Goal: Task Accomplishment & Management: Manage account settings

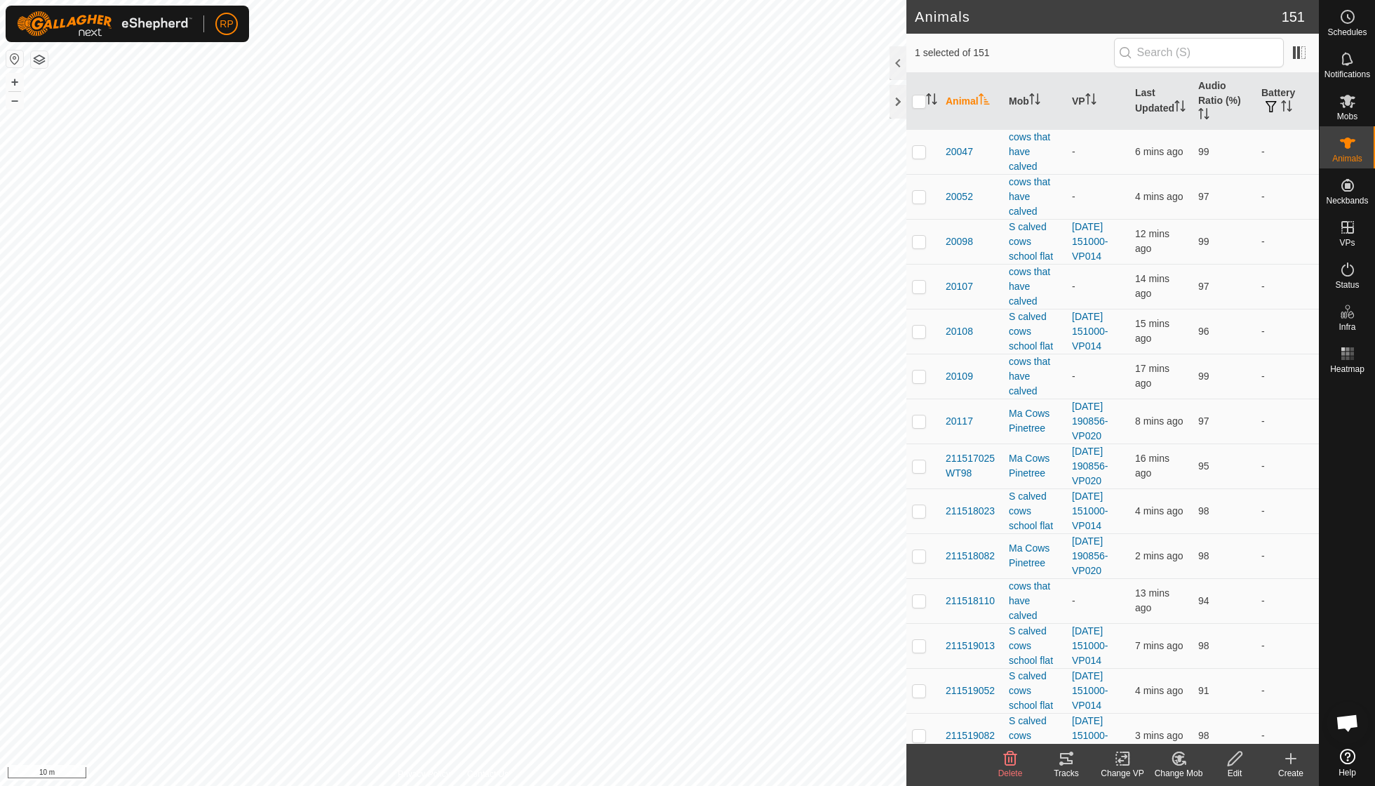
click at [1185, 756] on icon at bounding box center [1179, 758] width 18 height 17
click at [1190, 699] on link "Choose Mob..." at bounding box center [1220, 697] width 139 height 28
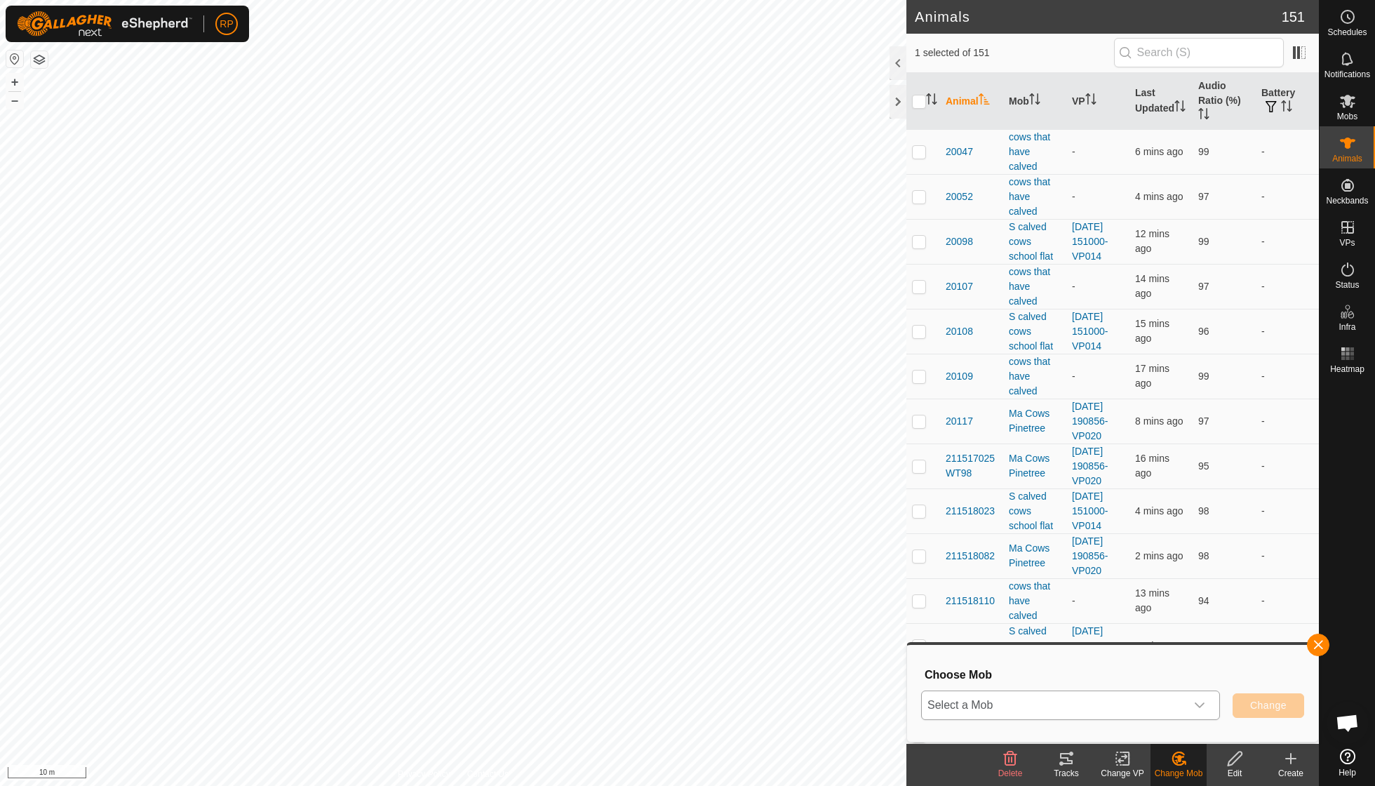
click at [1198, 702] on icon "dropdown trigger" at bounding box center [1199, 705] width 11 height 11
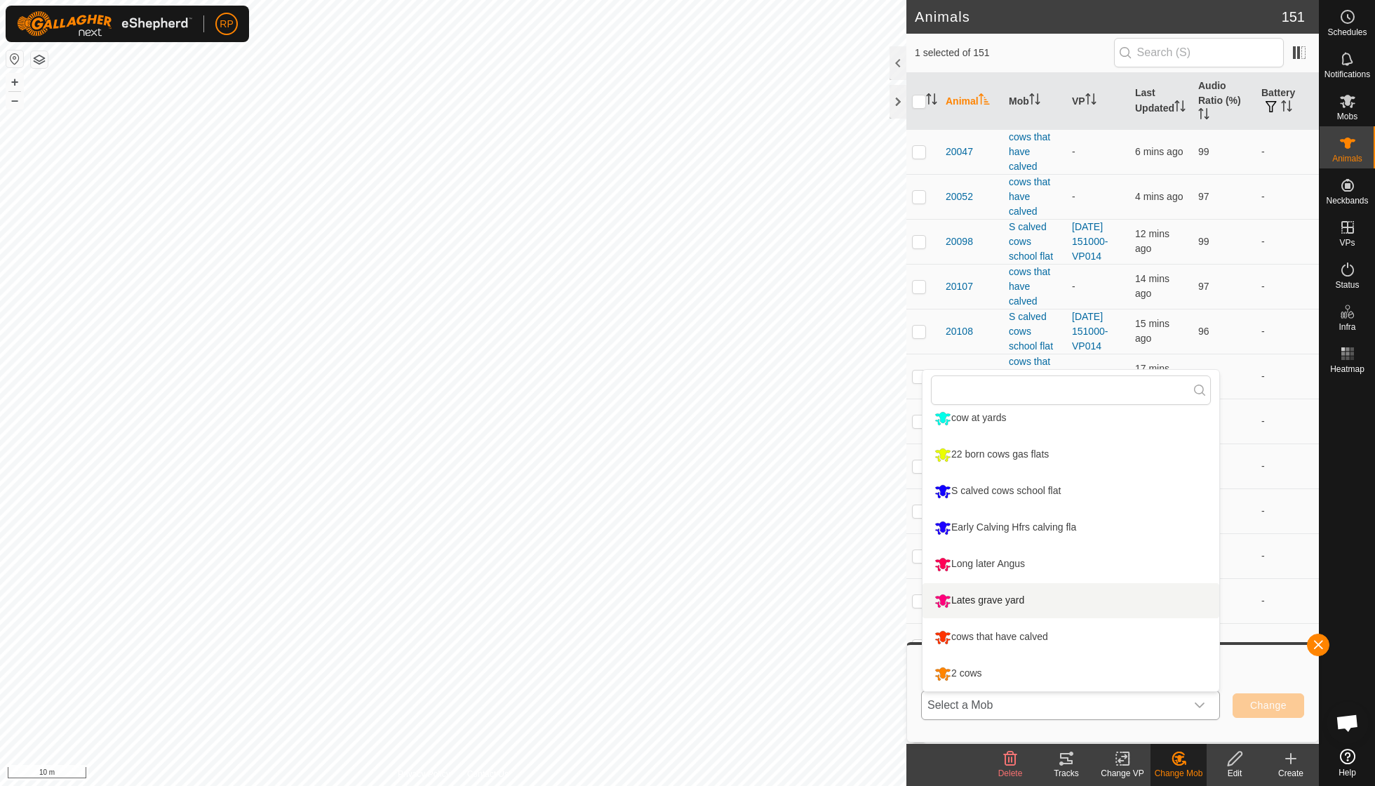
scroll to position [229, 0]
click at [996, 638] on li "cows that have calved" at bounding box center [1071, 637] width 297 height 35
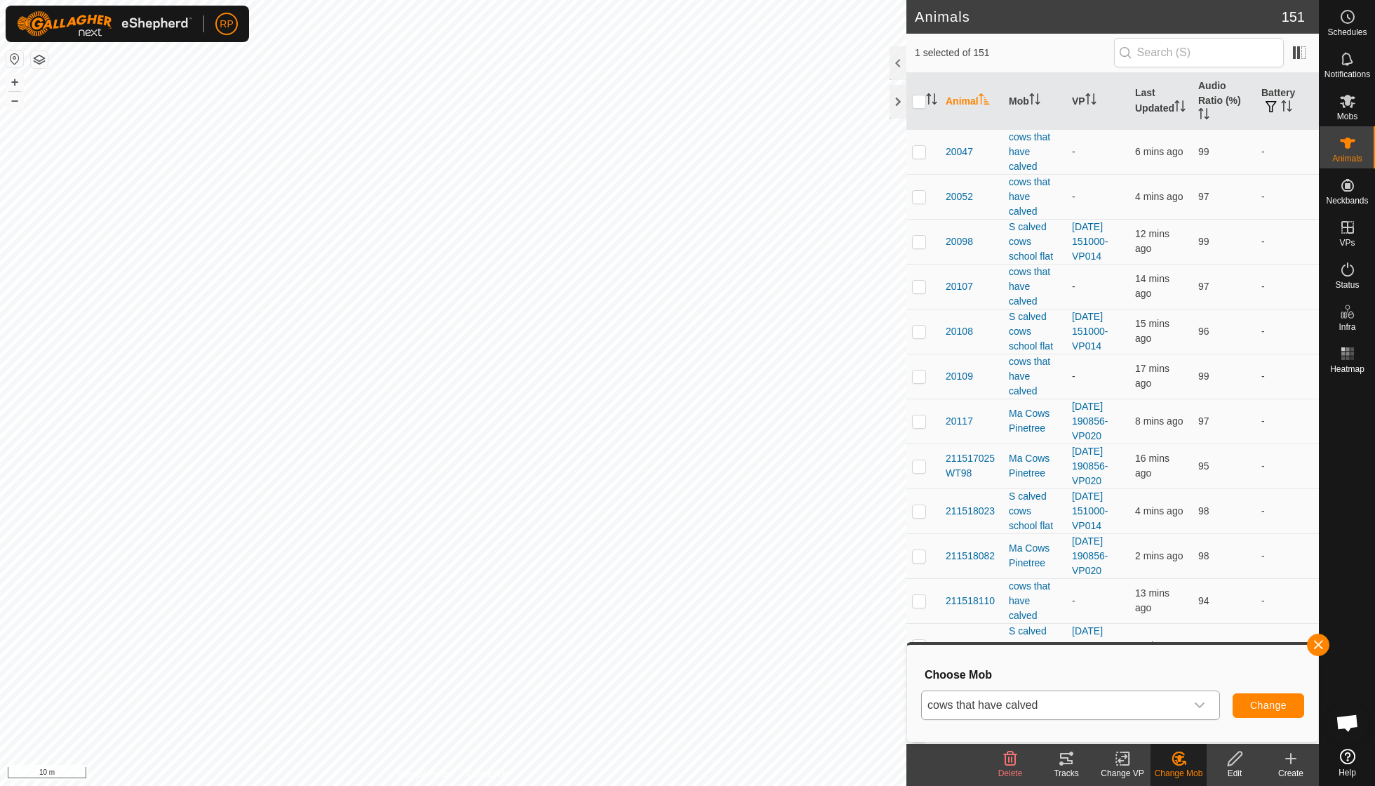
click at [1278, 700] on span "Change" at bounding box center [1268, 705] width 36 height 11
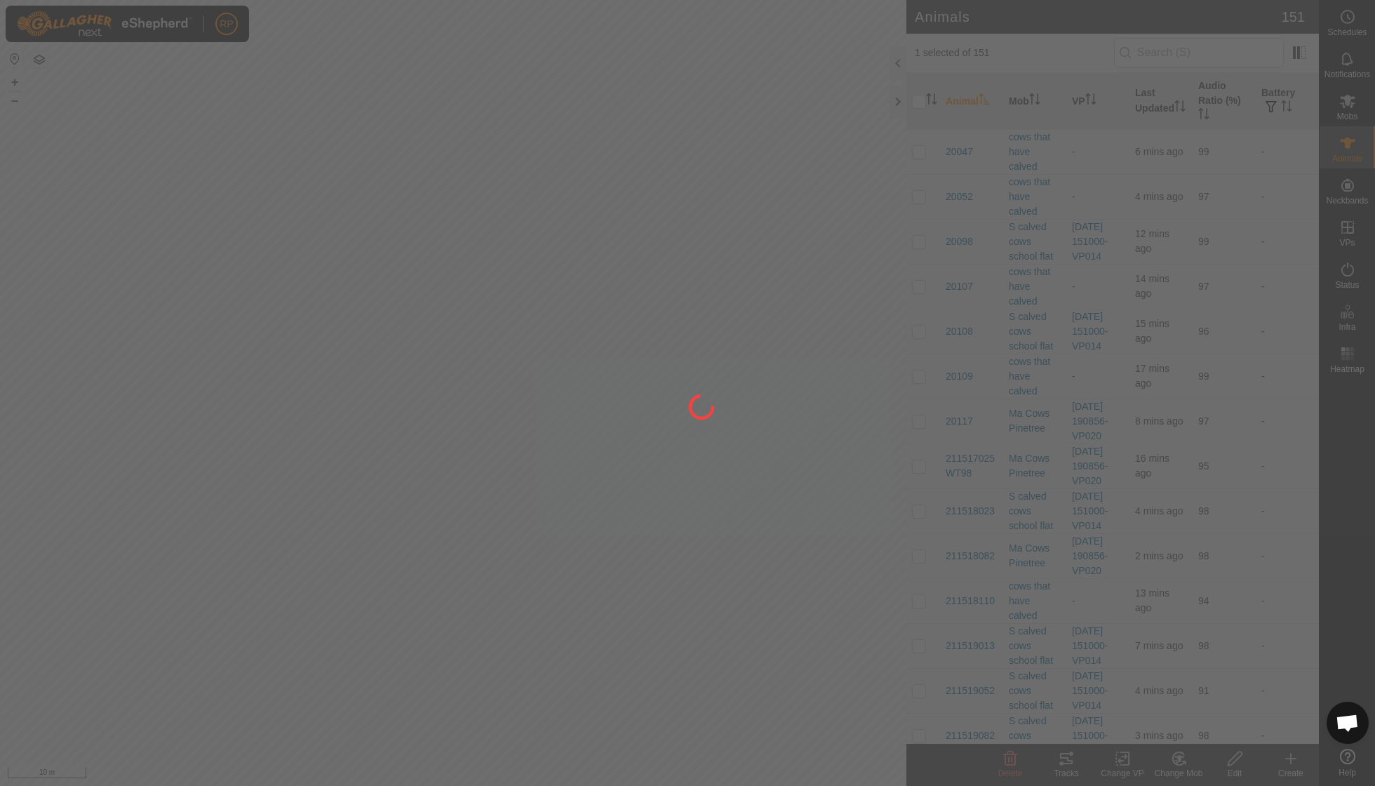
checkbox input "false"
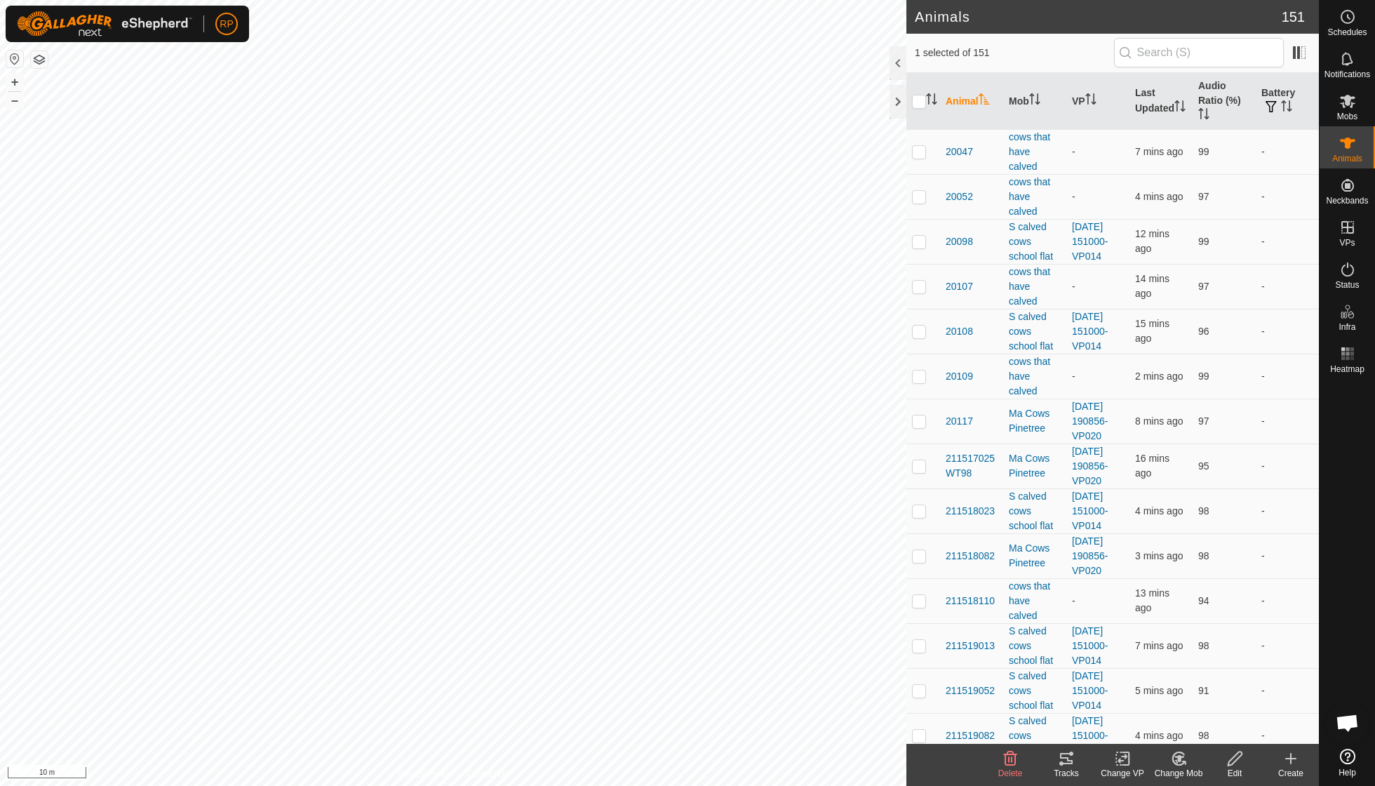
click at [1177, 761] on icon at bounding box center [1177, 761] width 4 height 4
click at [1196, 697] on link "Choose Mob..." at bounding box center [1220, 697] width 139 height 28
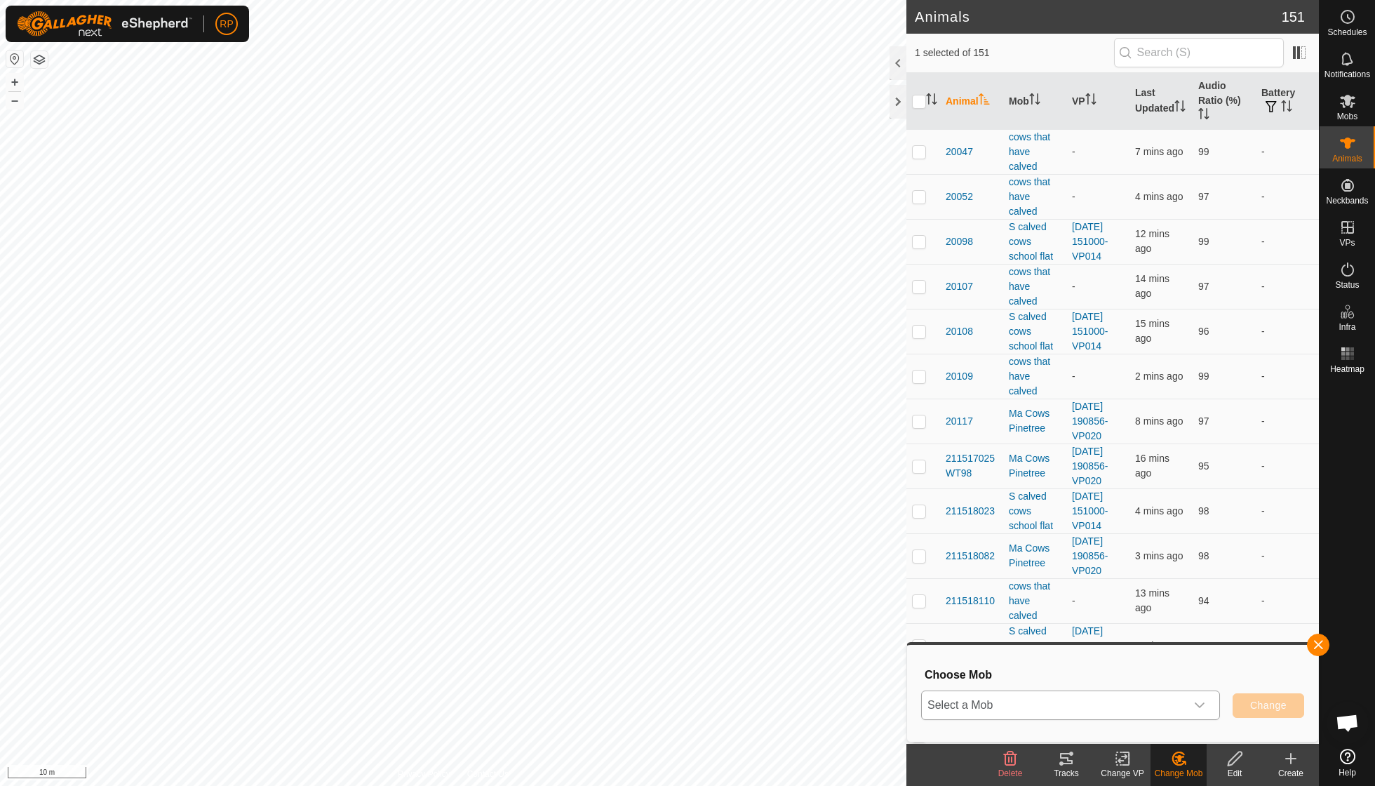
click at [1198, 702] on icon "dropdown trigger" at bounding box center [1199, 705] width 11 height 11
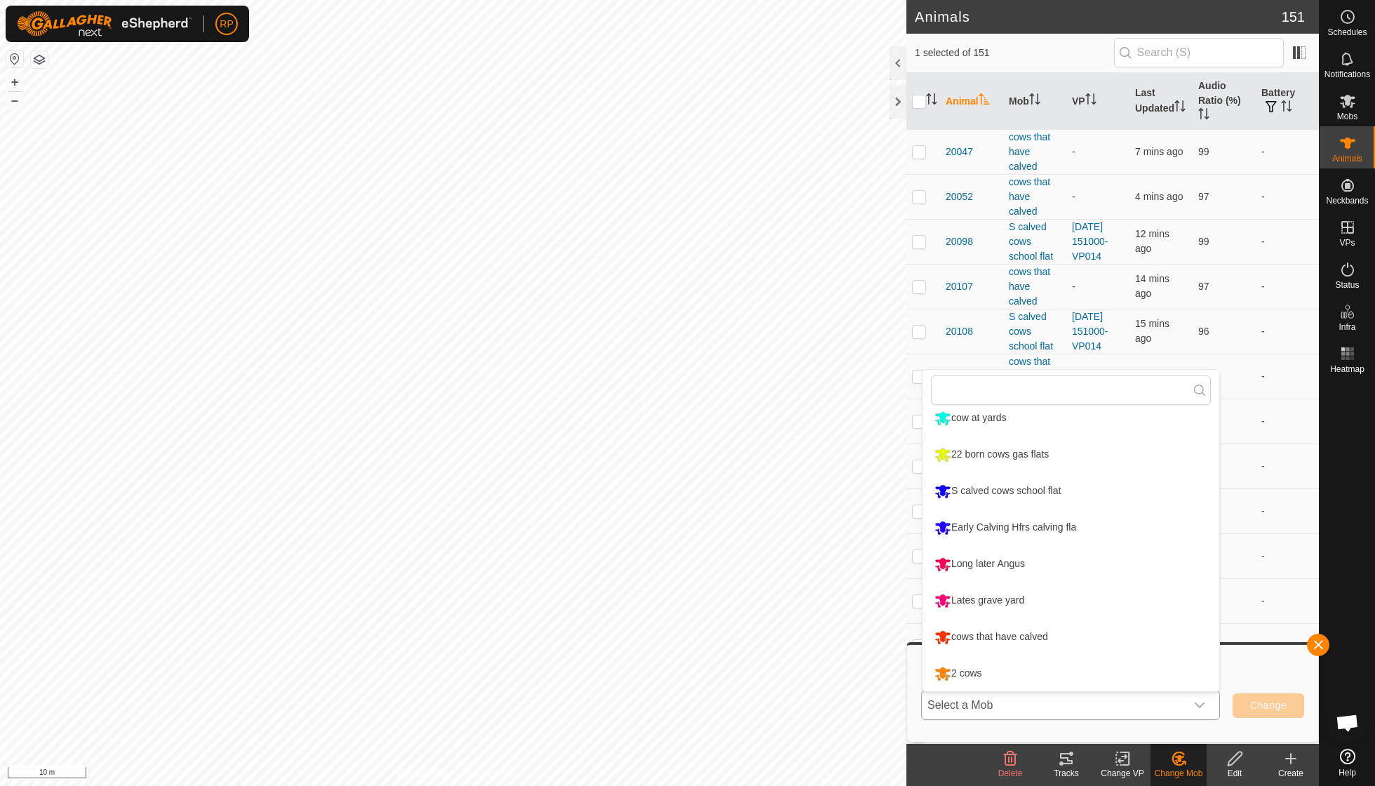
click at [1041, 631] on li "cows that have calved" at bounding box center [1071, 637] width 297 height 35
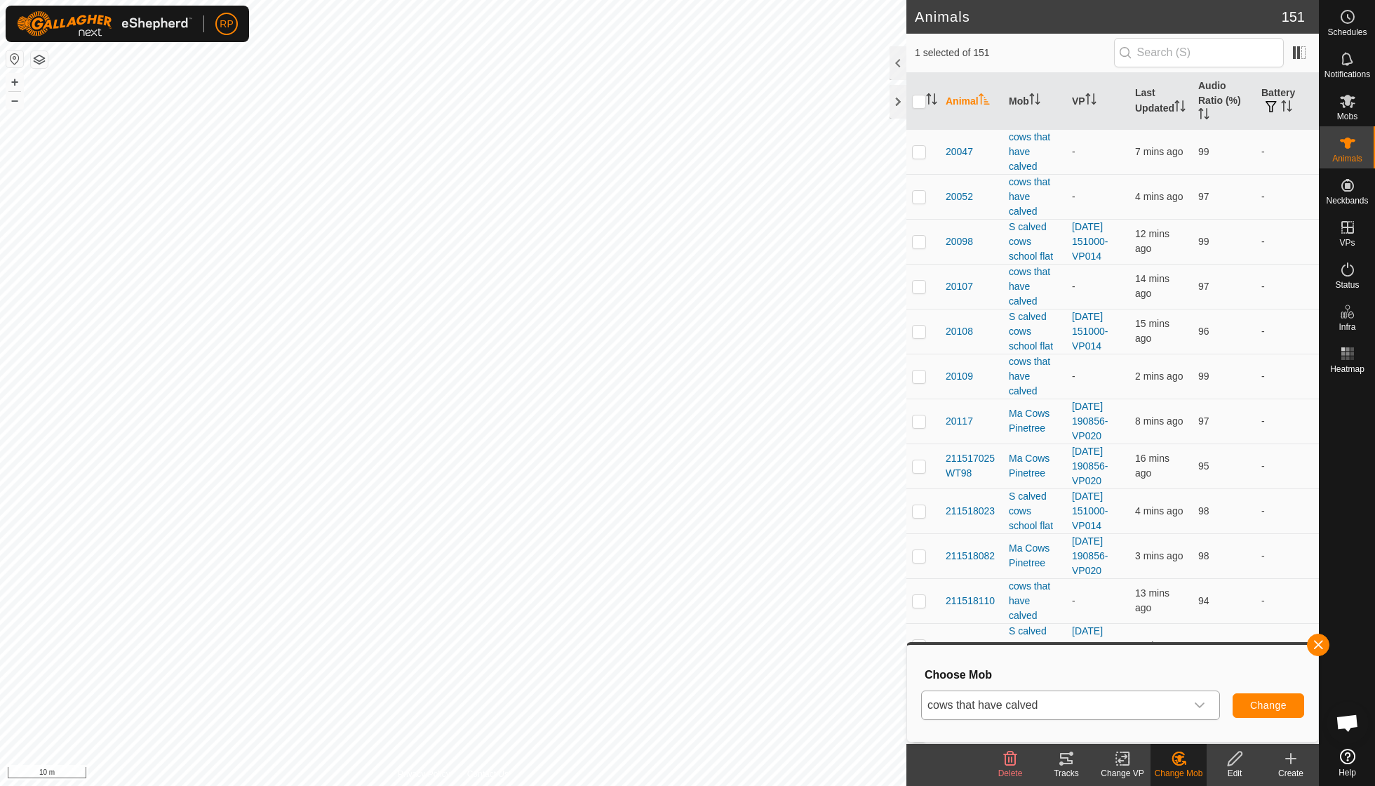
click at [1250, 709] on span "Change" at bounding box center [1268, 705] width 36 height 11
checkbox input "false"
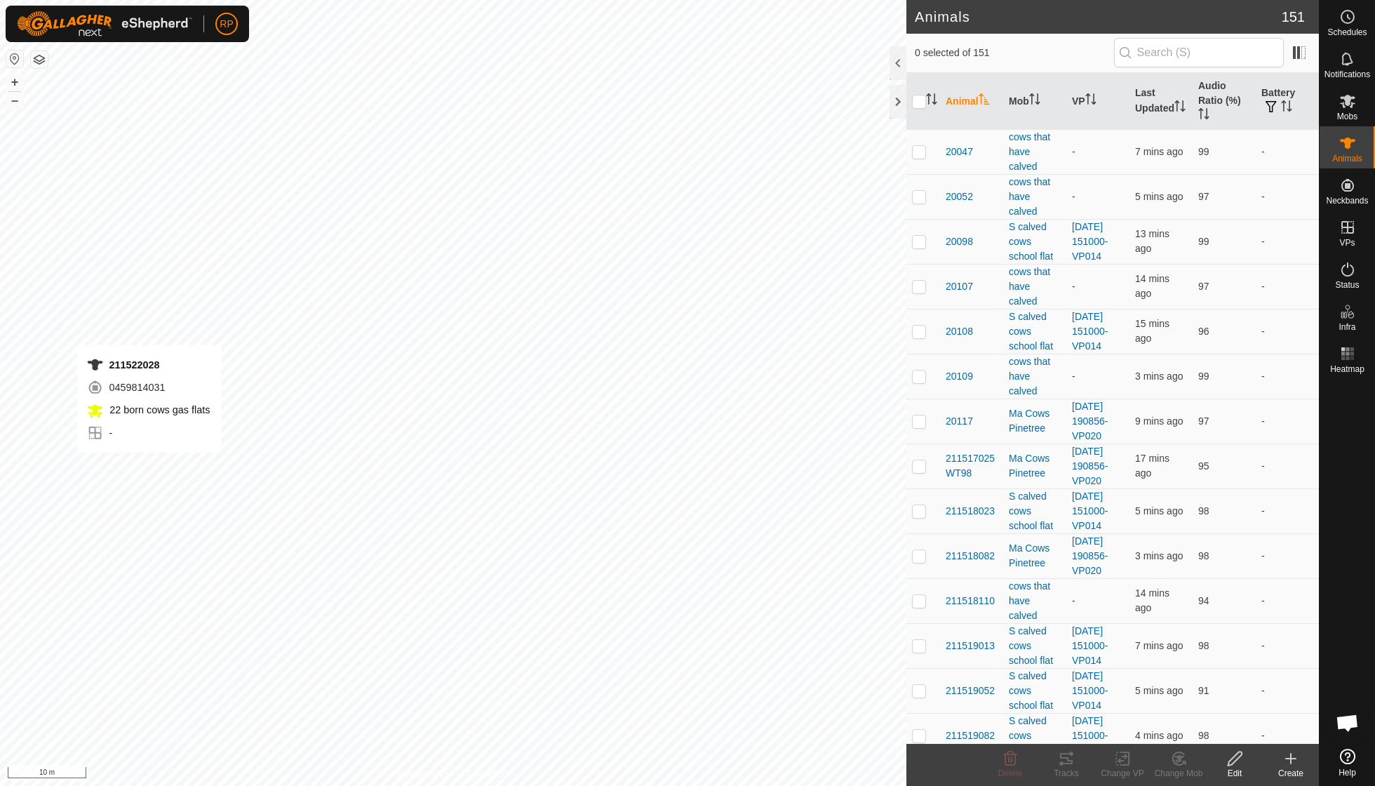
checkbox input "true"
click at [1180, 758] on icon at bounding box center [1180, 758] width 10 height 7
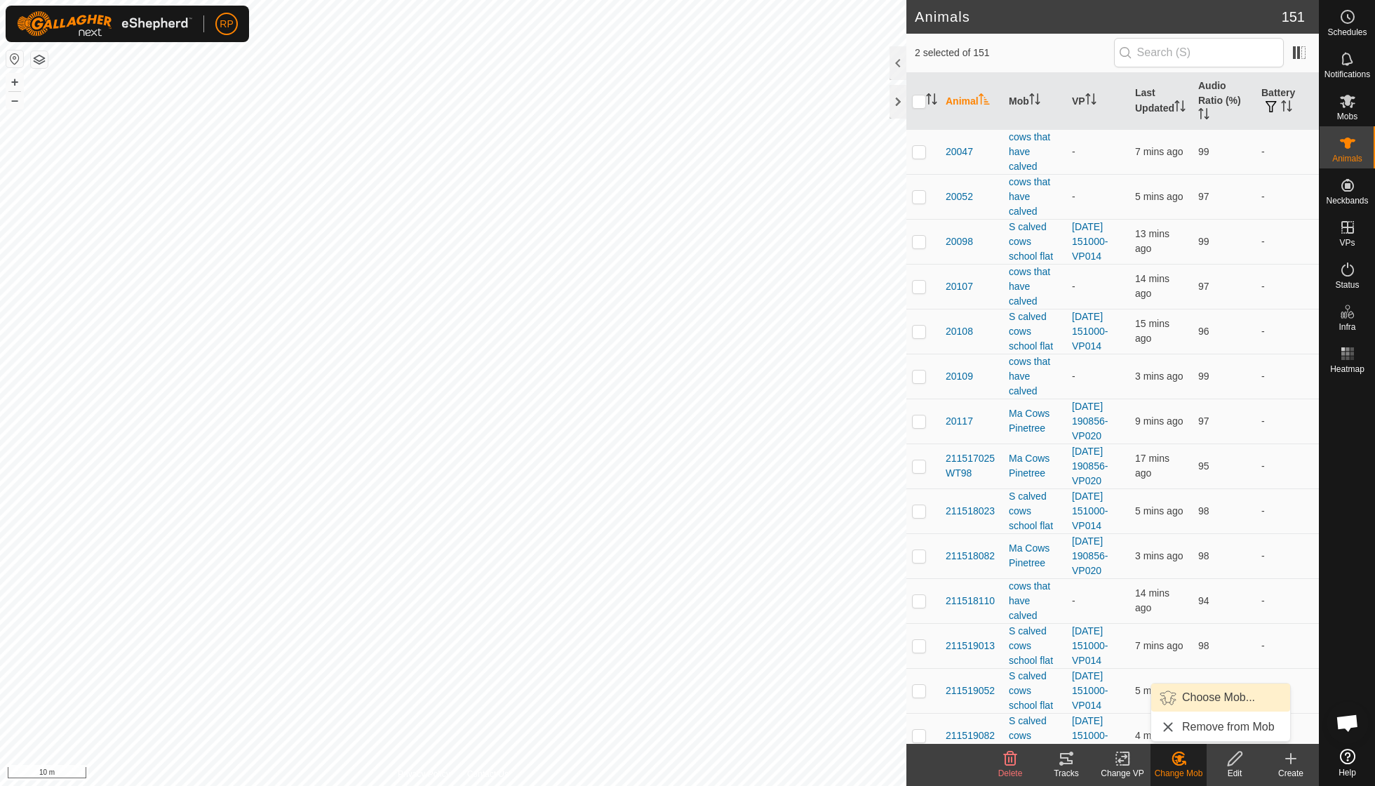
click at [1196, 696] on link "Choose Mob..." at bounding box center [1220, 697] width 139 height 28
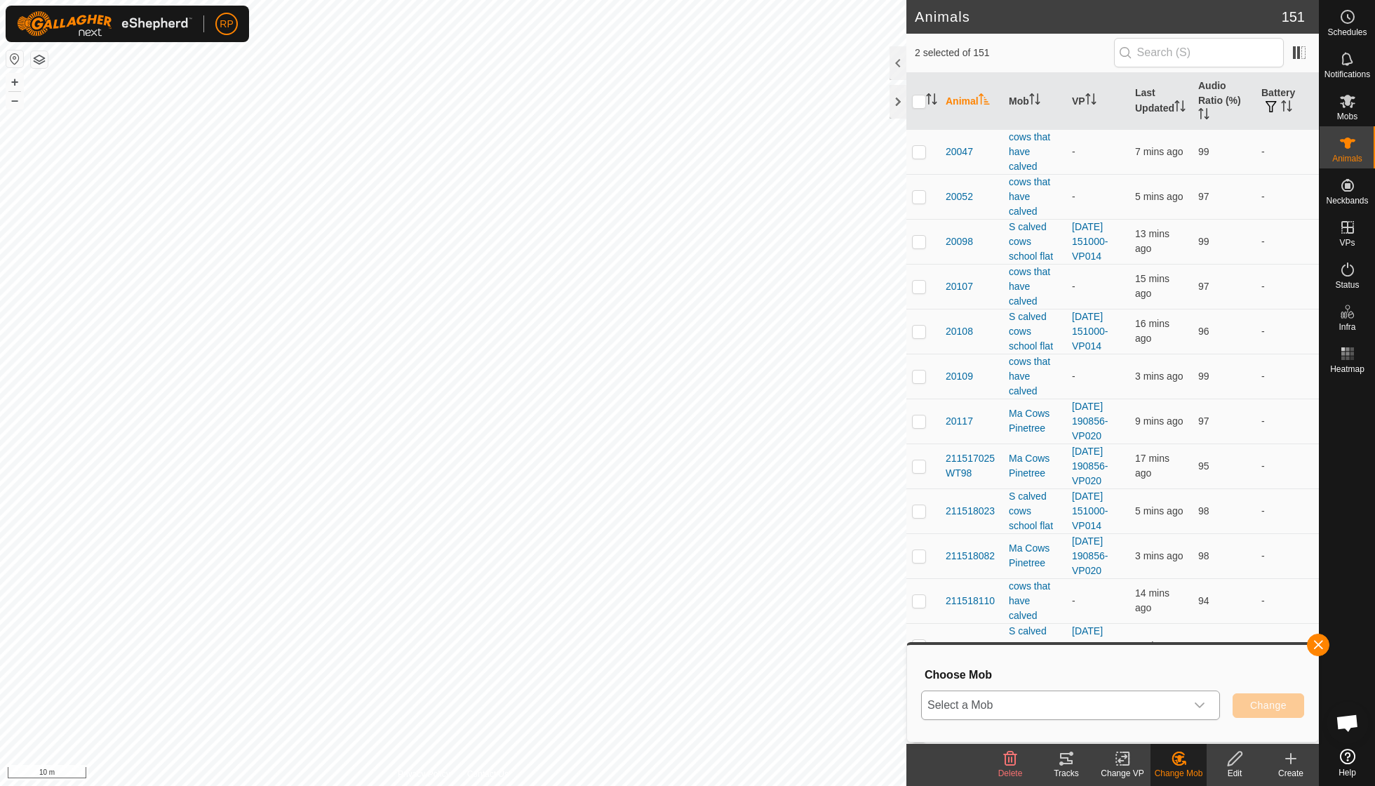
click at [1199, 702] on icon "dropdown trigger" at bounding box center [1199, 705] width 11 height 11
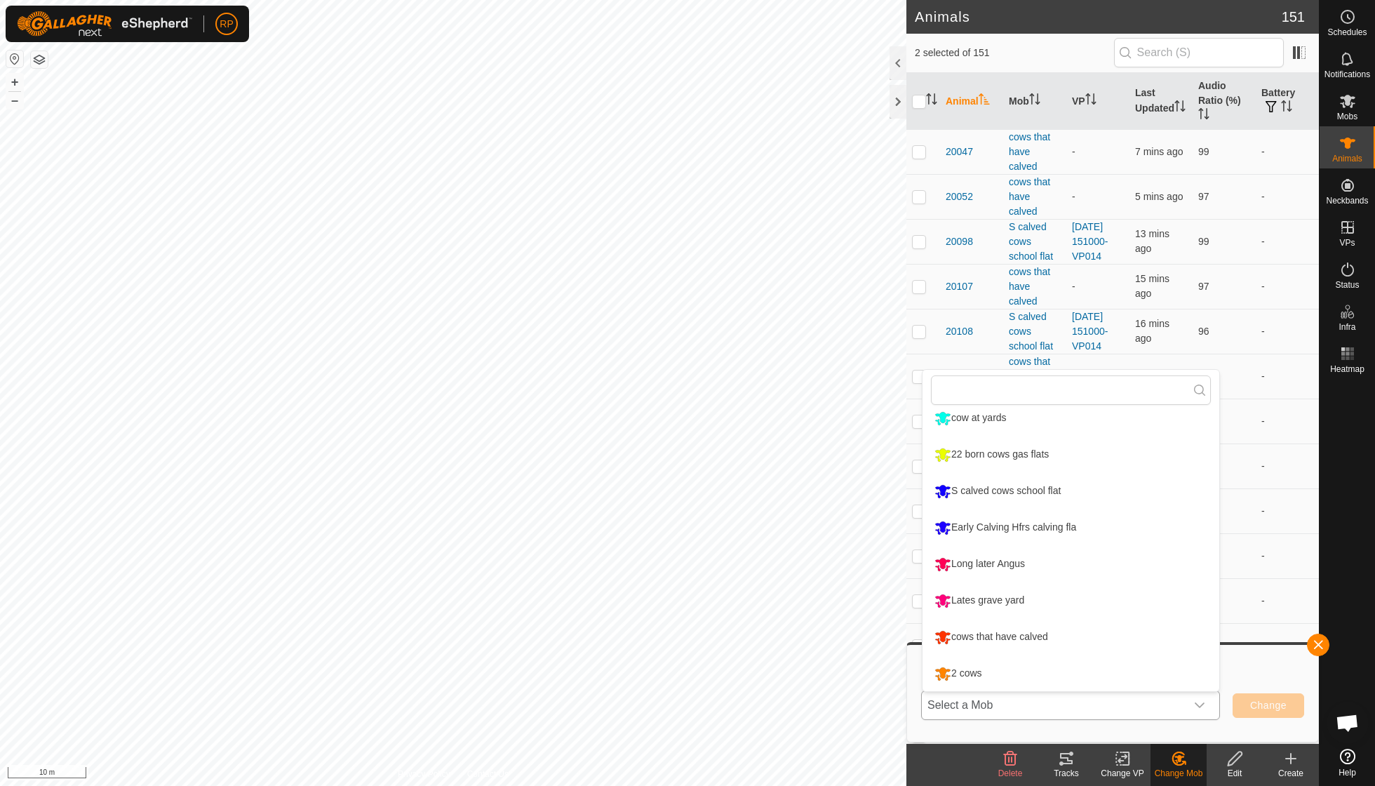
click at [1019, 634] on li "cows that have calved" at bounding box center [1071, 637] width 297 height 35
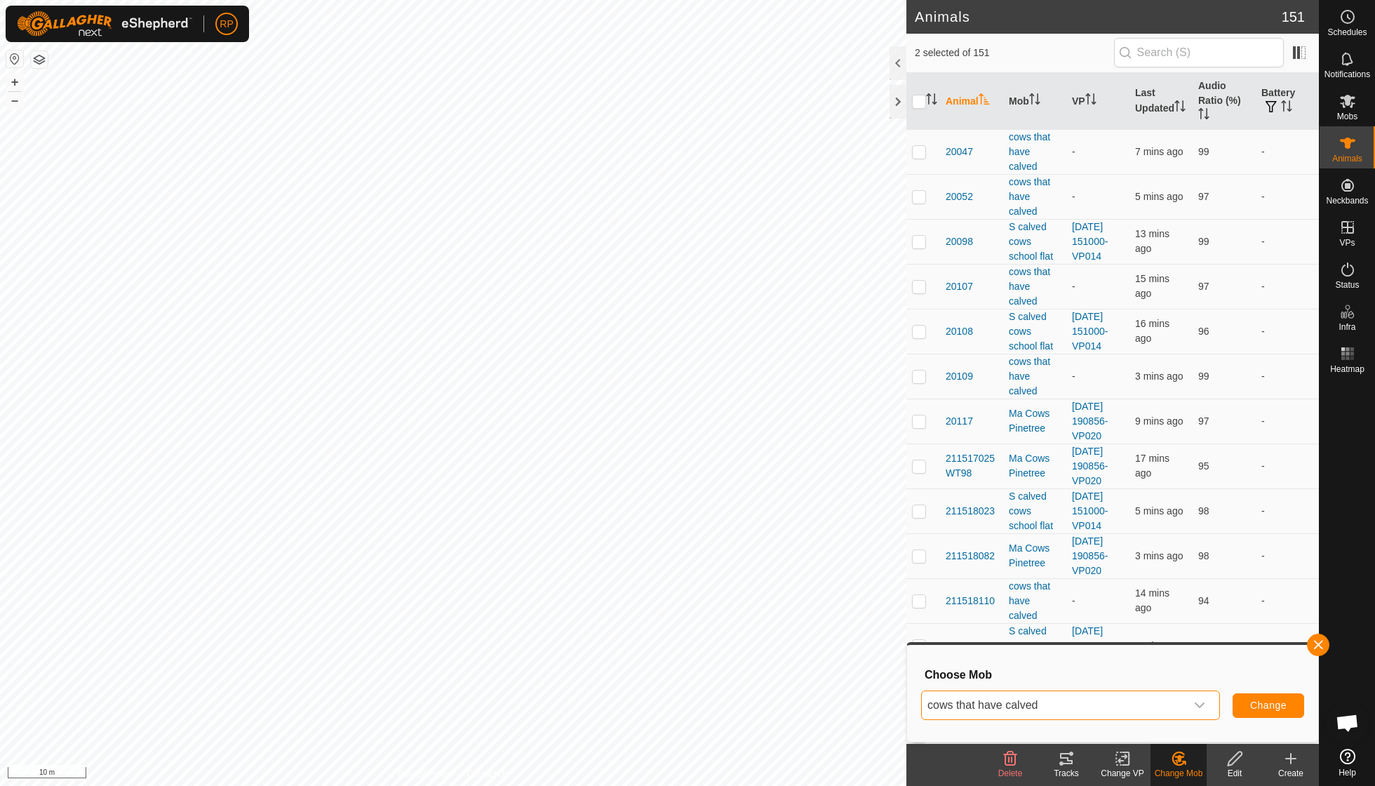
click at [1266, 706] on span "Change" at bounding box center [1268, 705] width 36 height 11
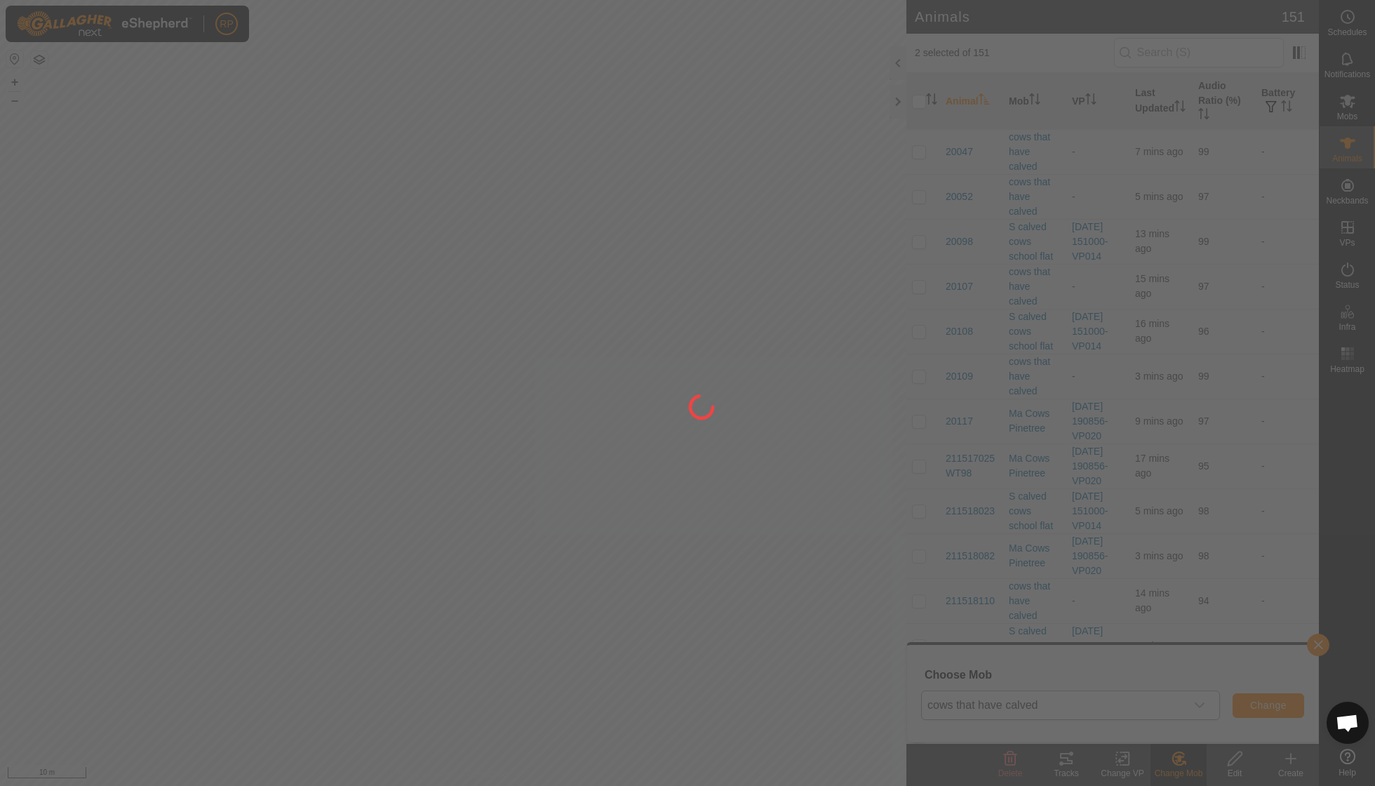
checkbox input "false"
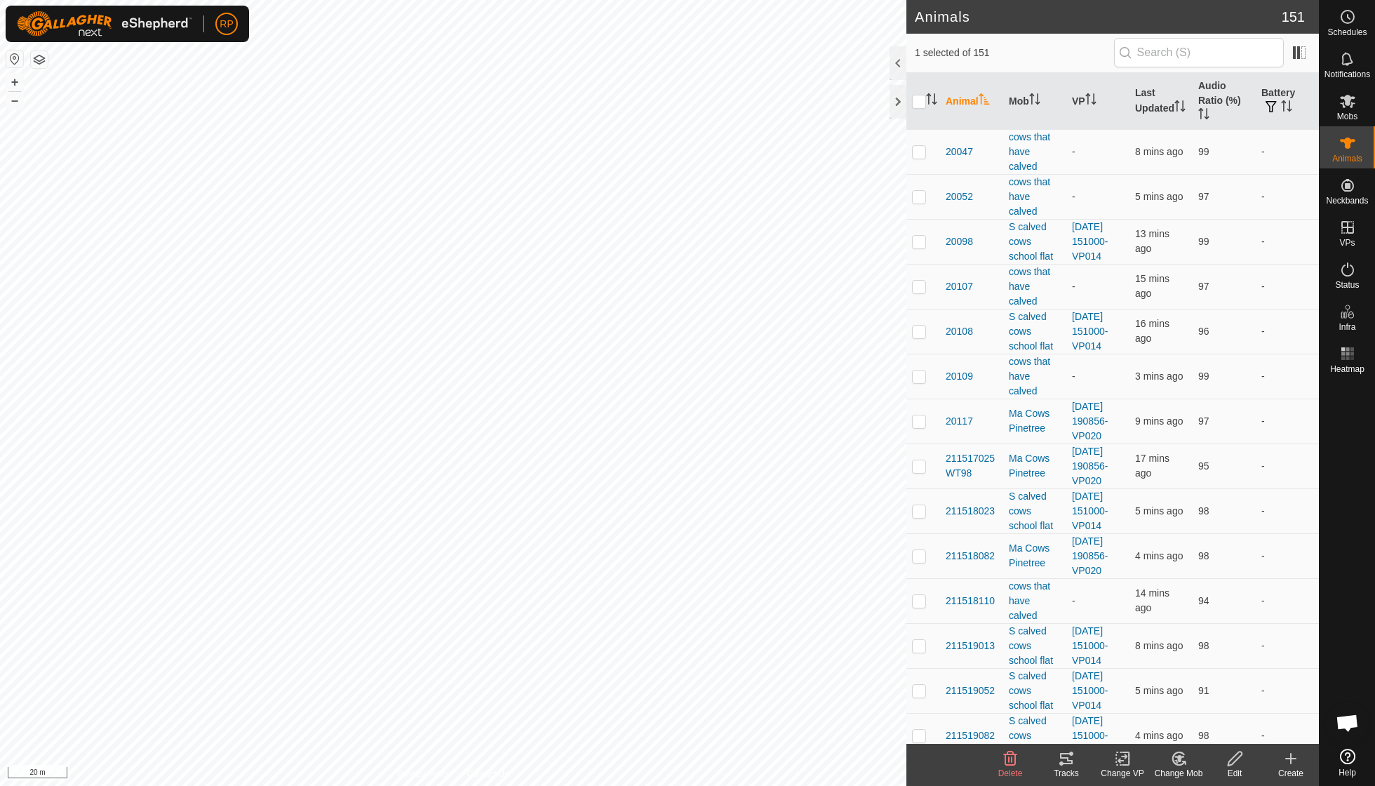
click at [1177, 763] on icon at bounding box center [1179, 758] width 18 height 17
click at [1196, 697] on link "Choose Mob..." at bounding box center [1220, 697] width 139 height 28
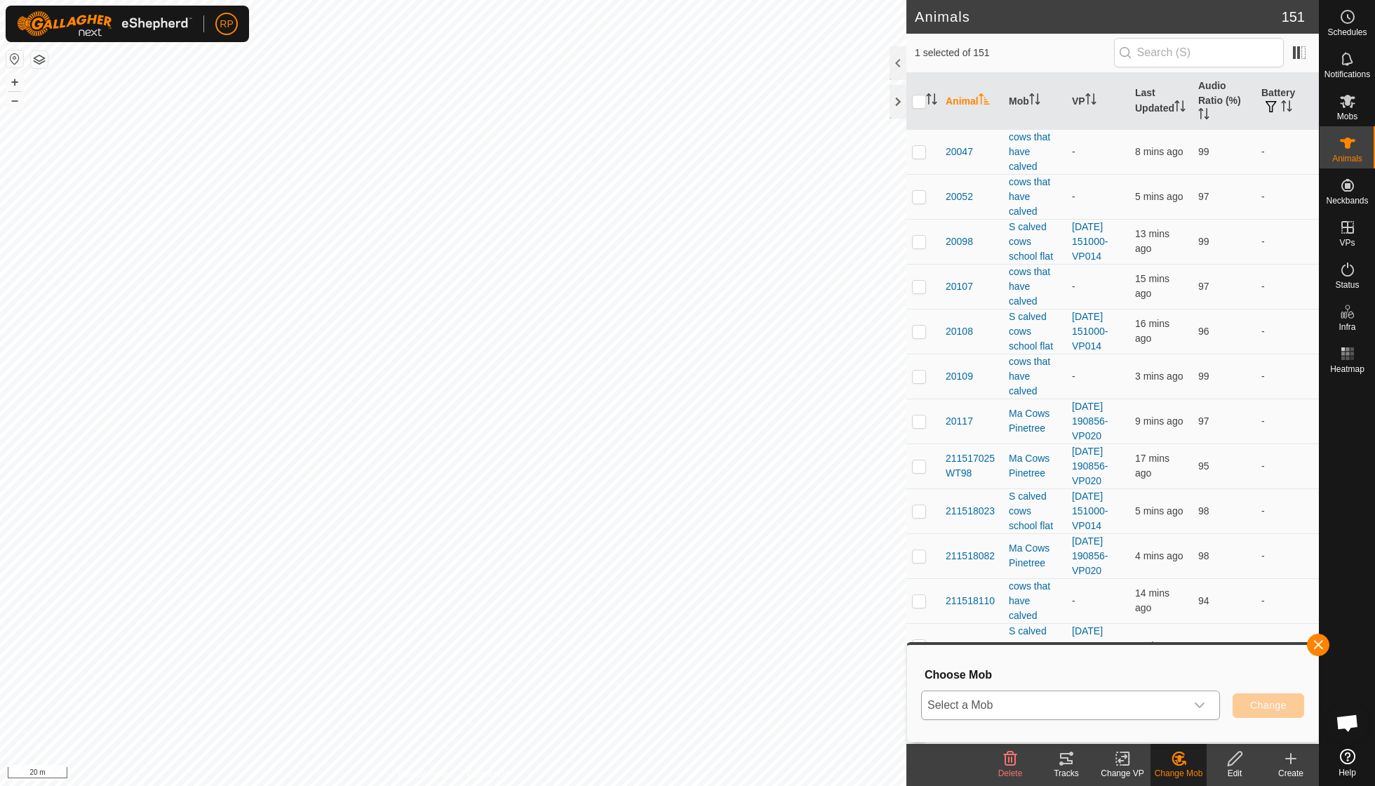
click at [1203, 708] on icon "dropdown trigger" at bounding box center [1199, 705] width 11 height 11
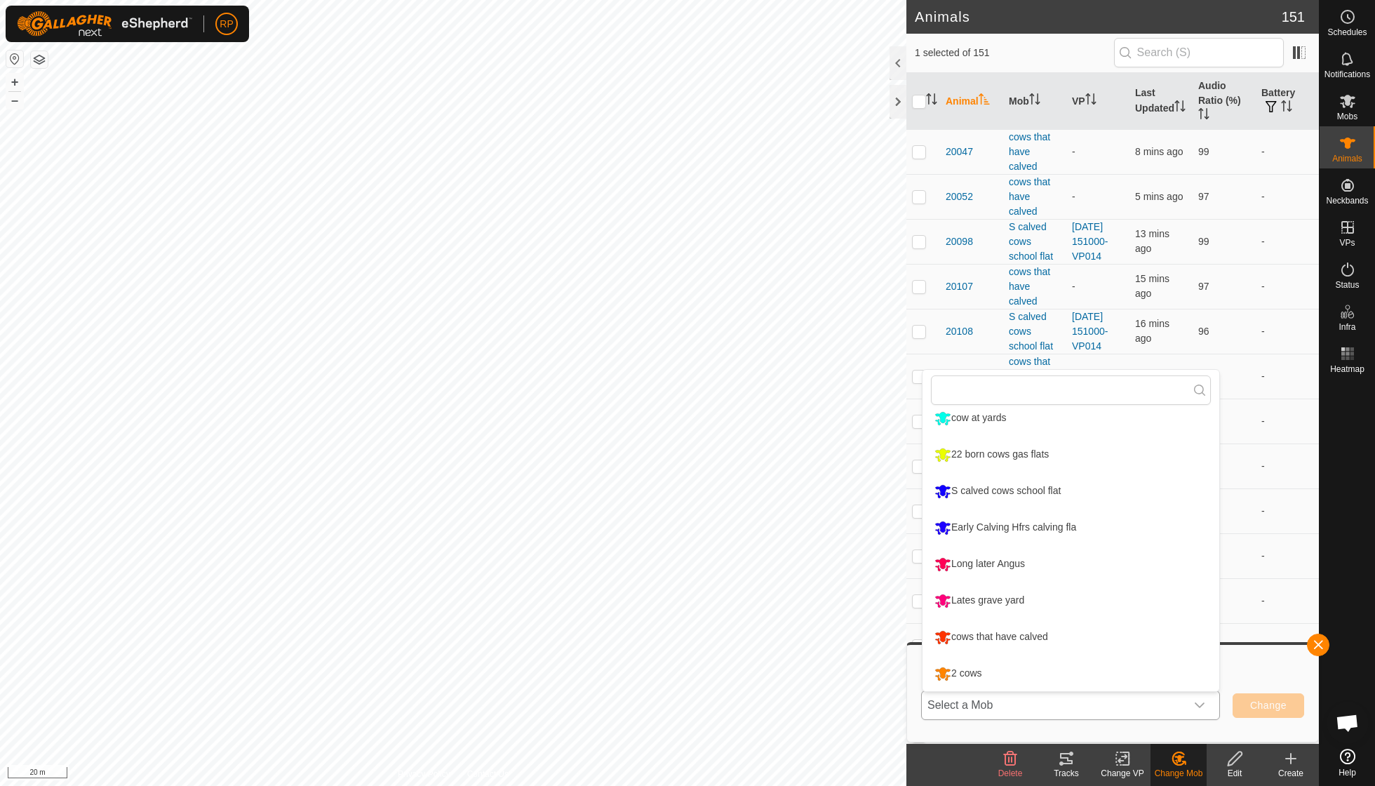
click at [1028, 632] on li "cows that have calved" at bounding box center [1071, 637] width 297 height 35
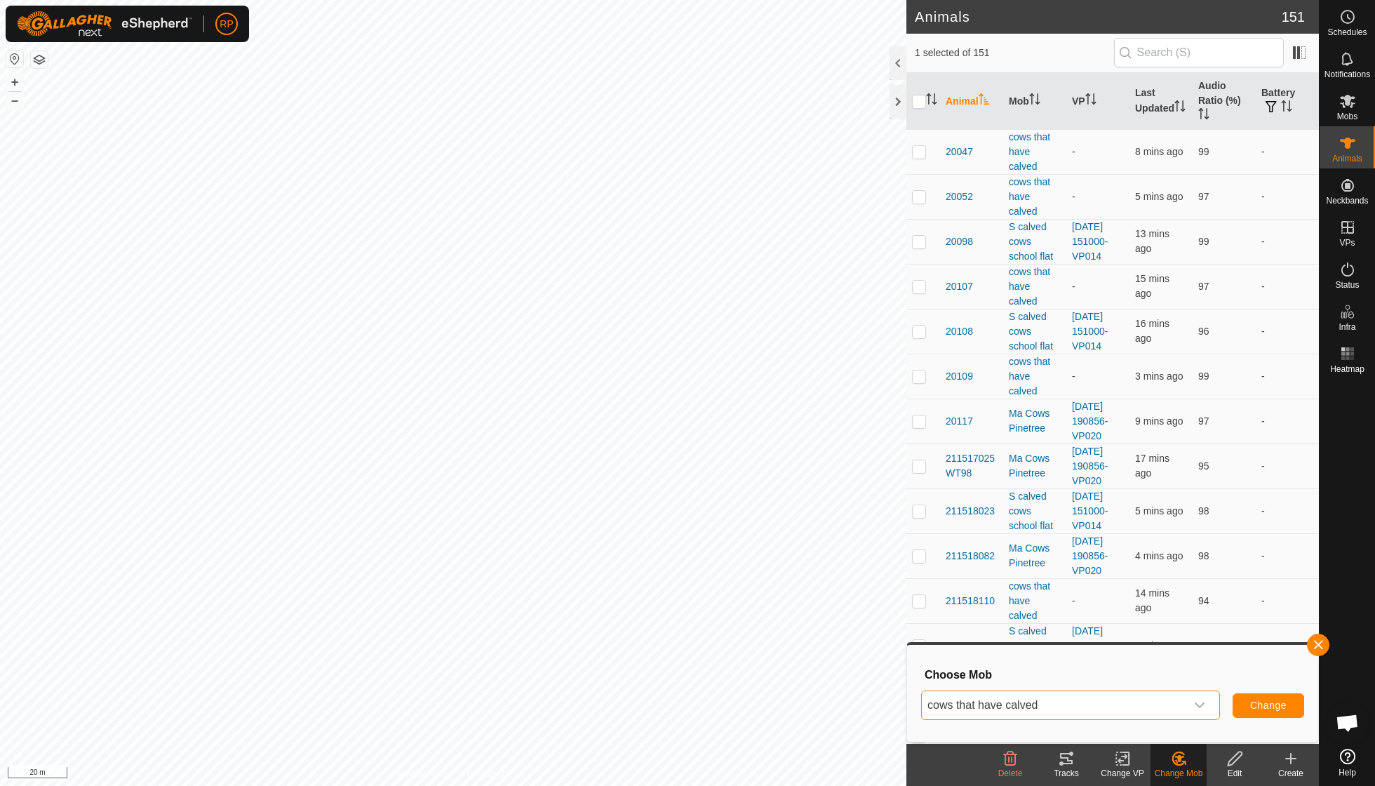
click at [1284, 704] on span "Change" at bounding box center [1268, 705] width 36 height 11
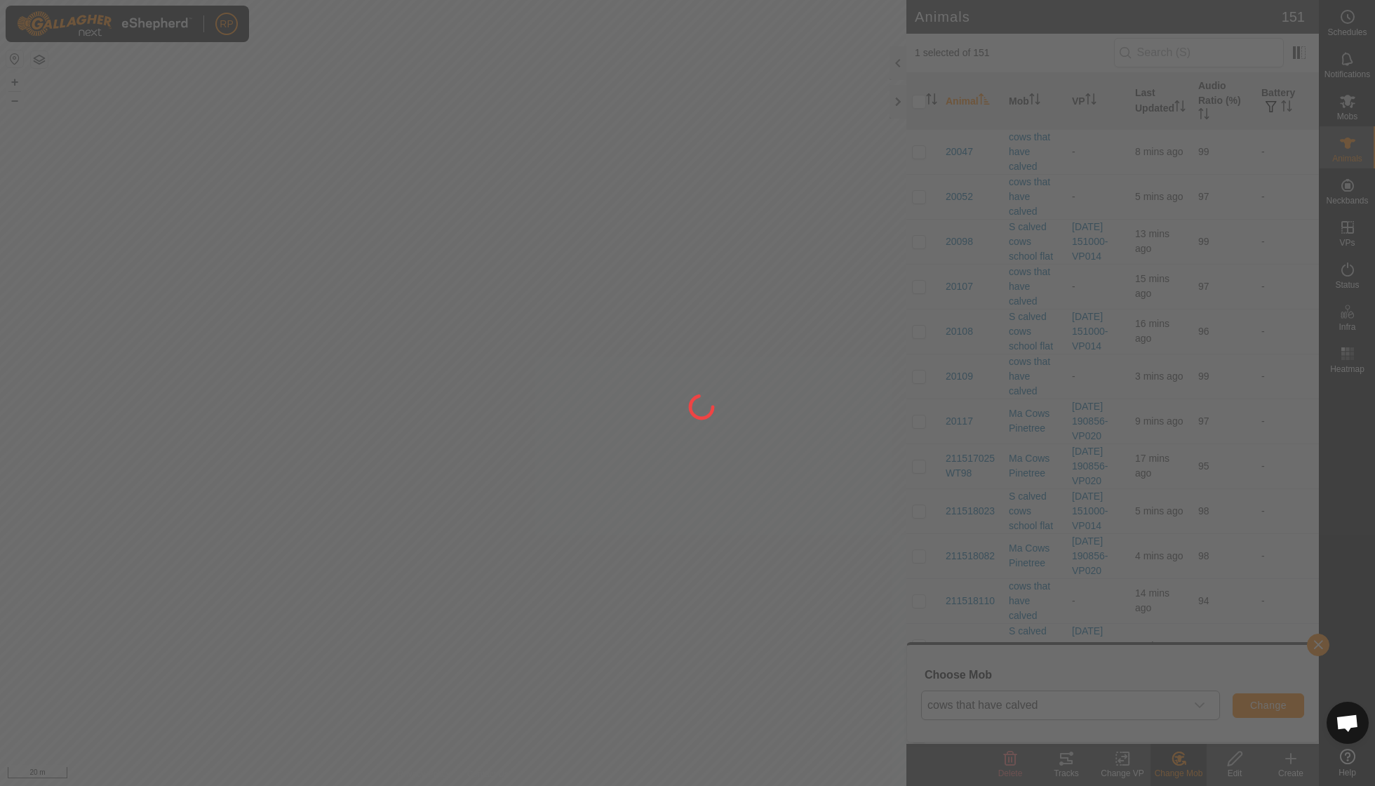
checkbox input "false"
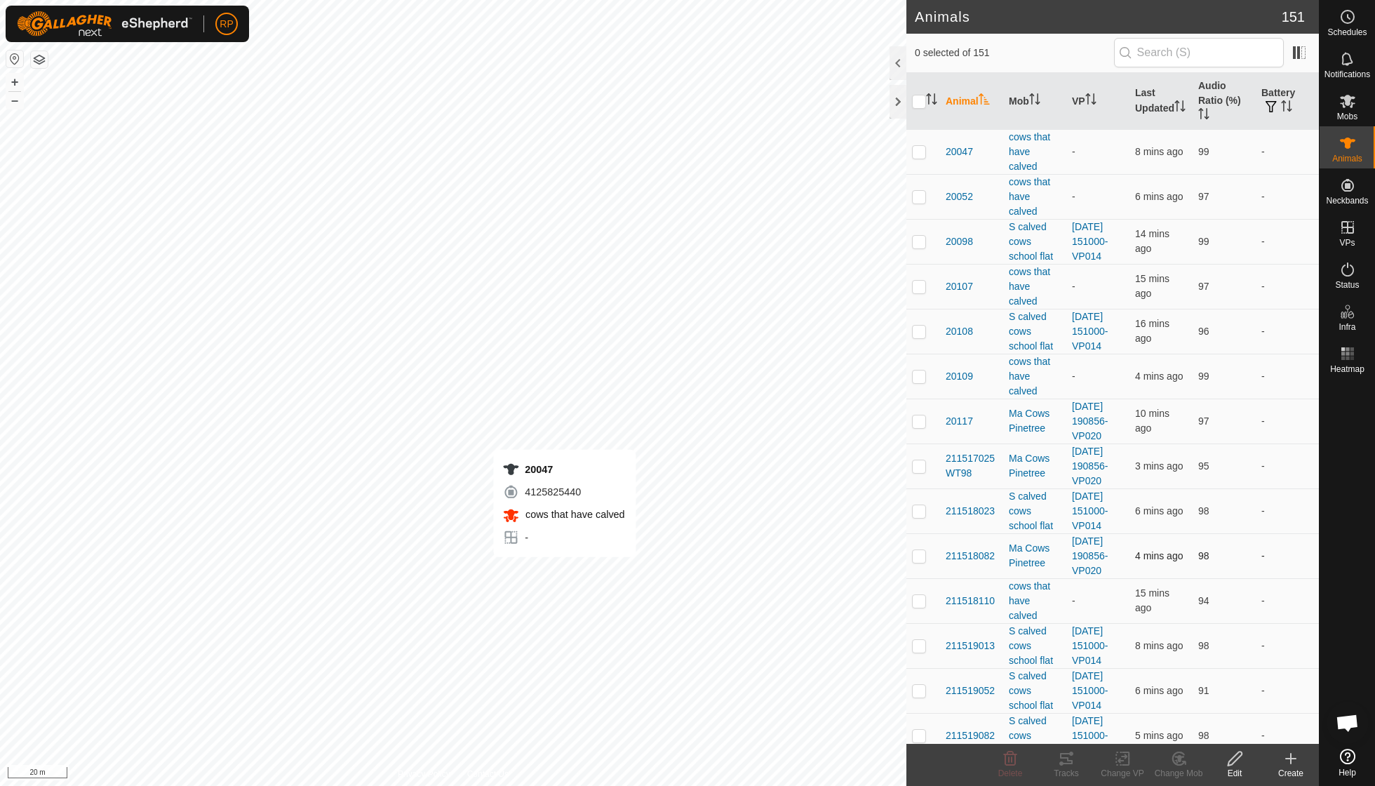
checkbox input "true"
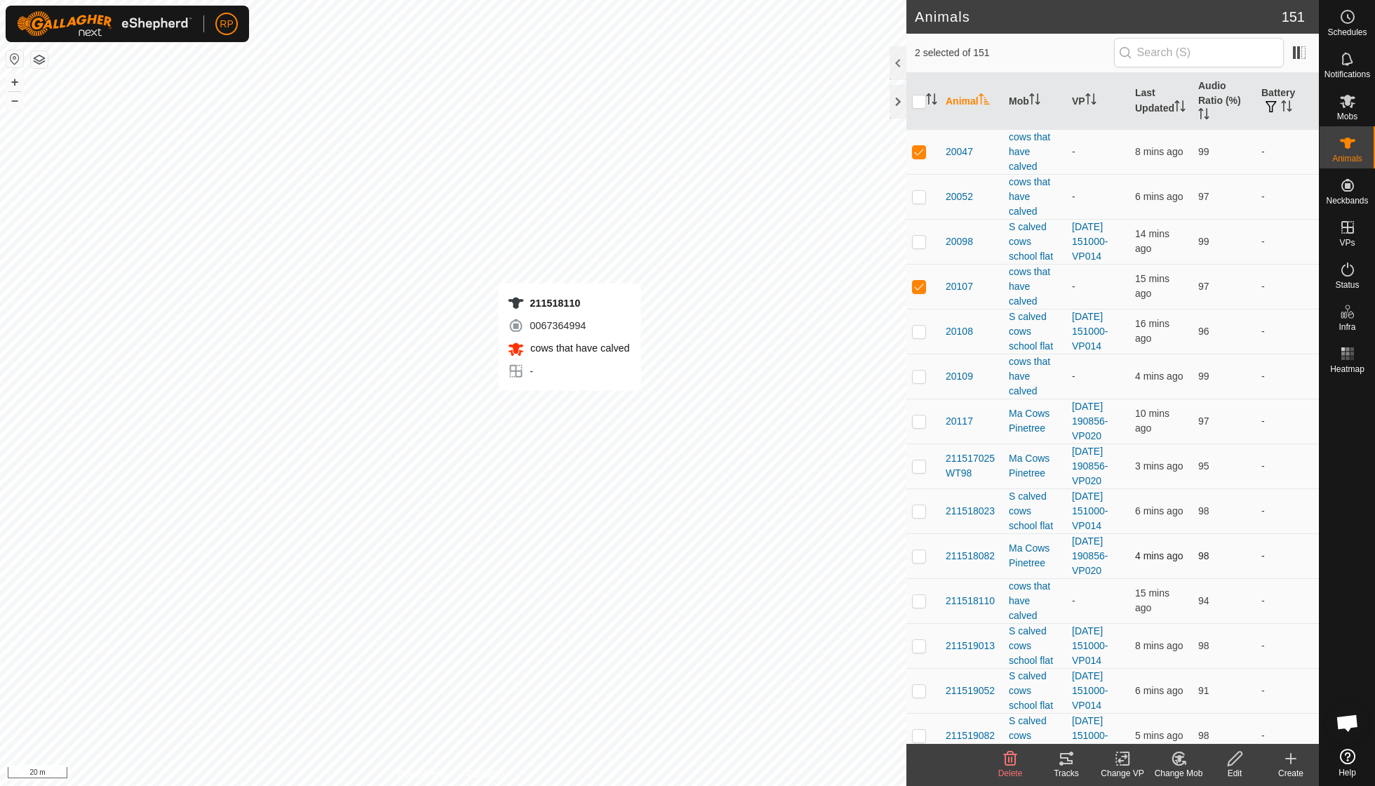
checkbox input "true"
click at [1177, 756] on icon at bounding box center [1179, 758] width 18 height 17
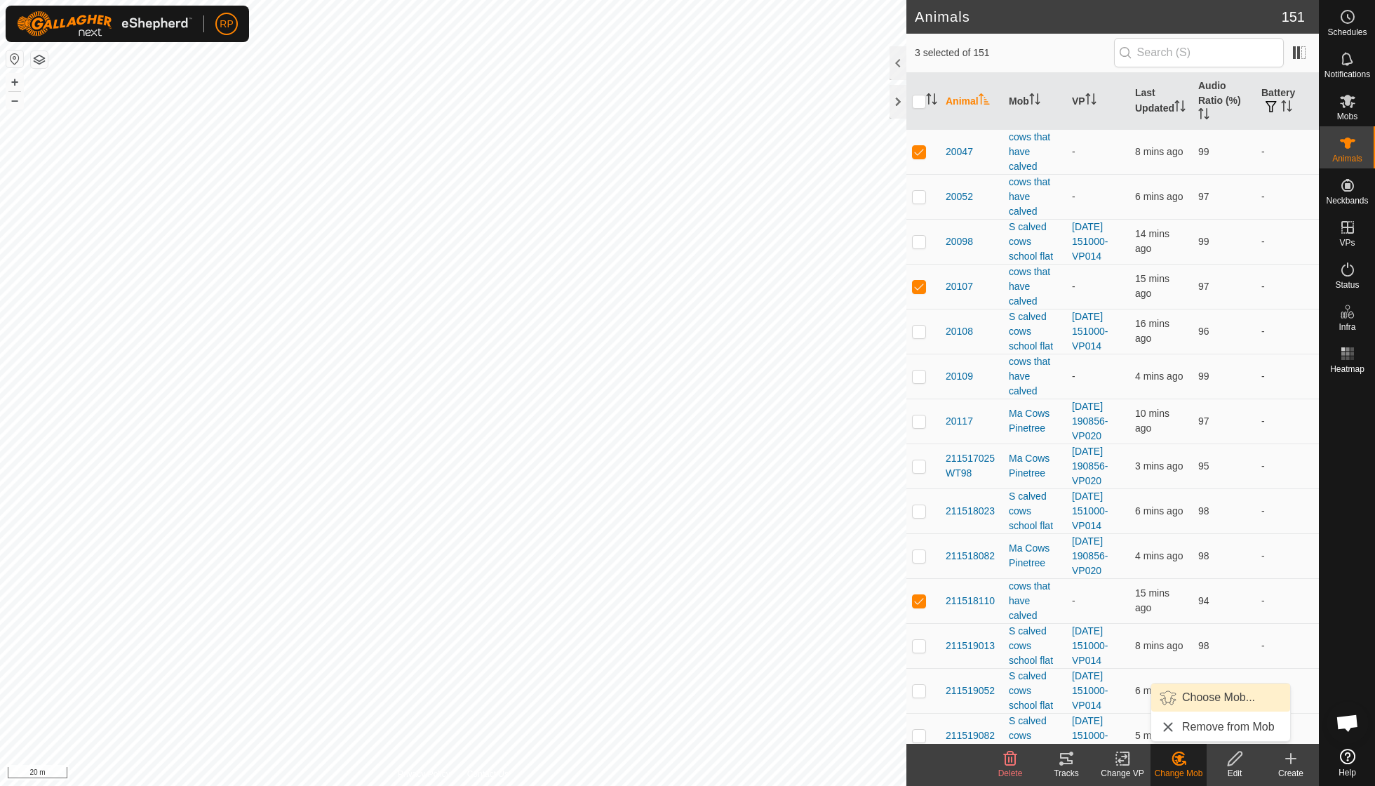
click at [1191, 696] on link "Choose Mob..." at bounding box center [1220, 697] width 139 height 28
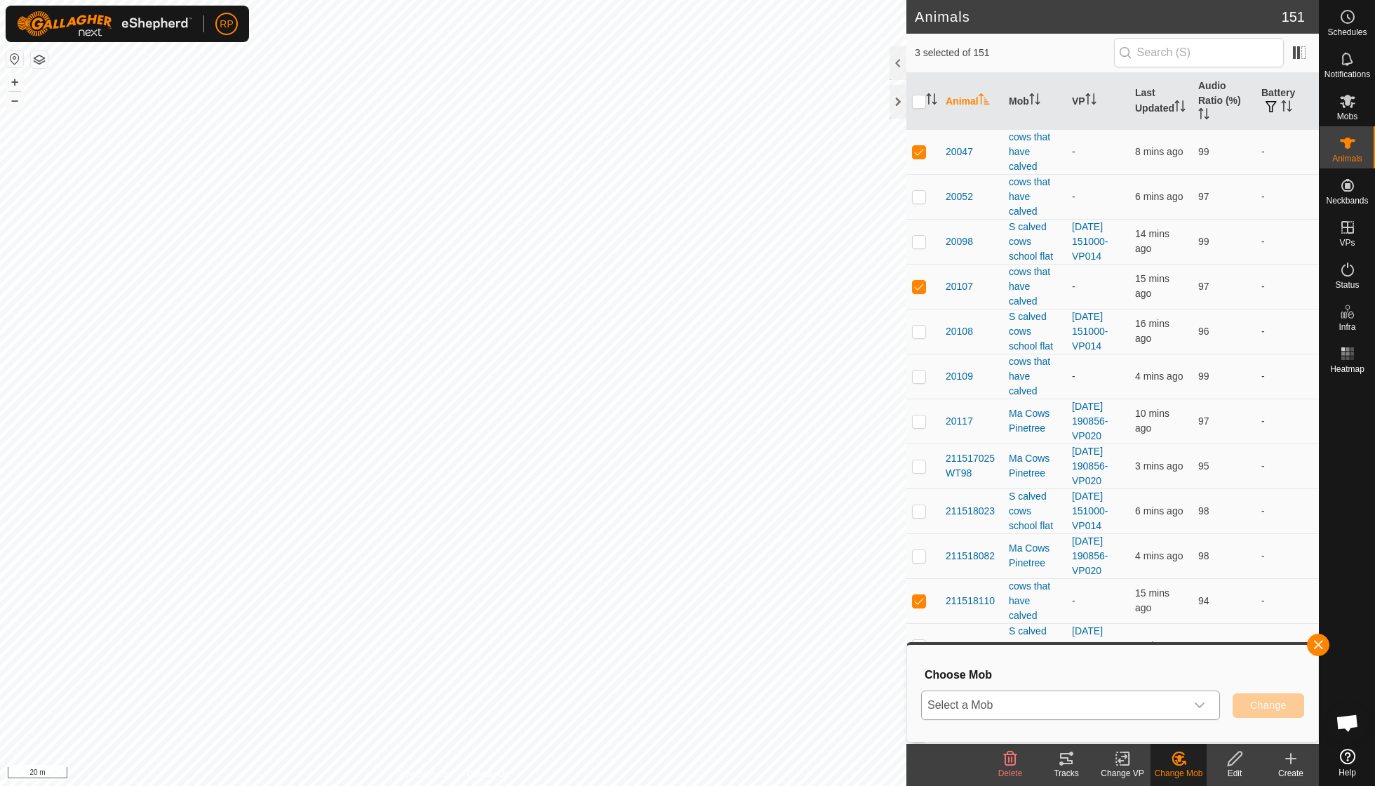
click at [1200, 702] on icon "dropdown trigger" at bounding box center [1199, 705] width 11 height 11
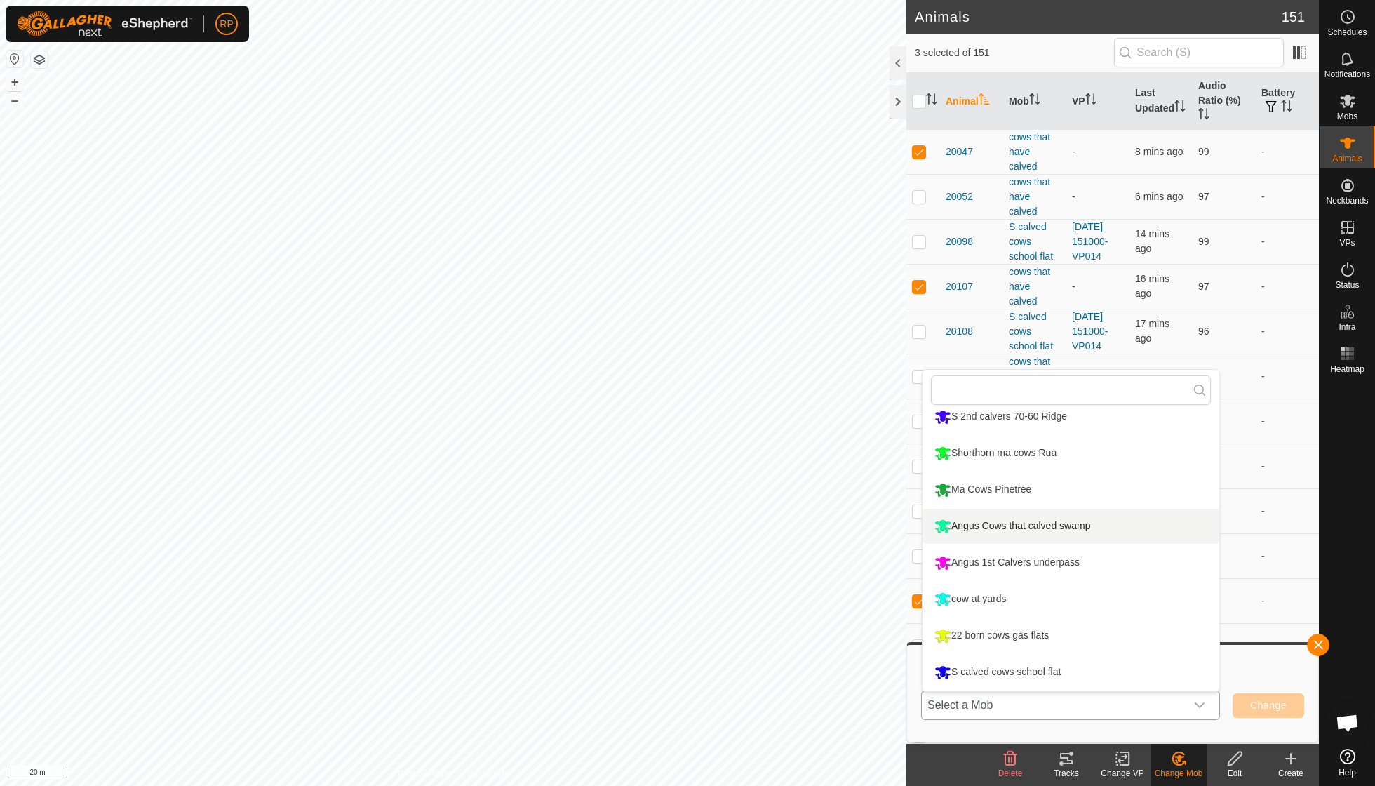
scroll to position [94, 0]
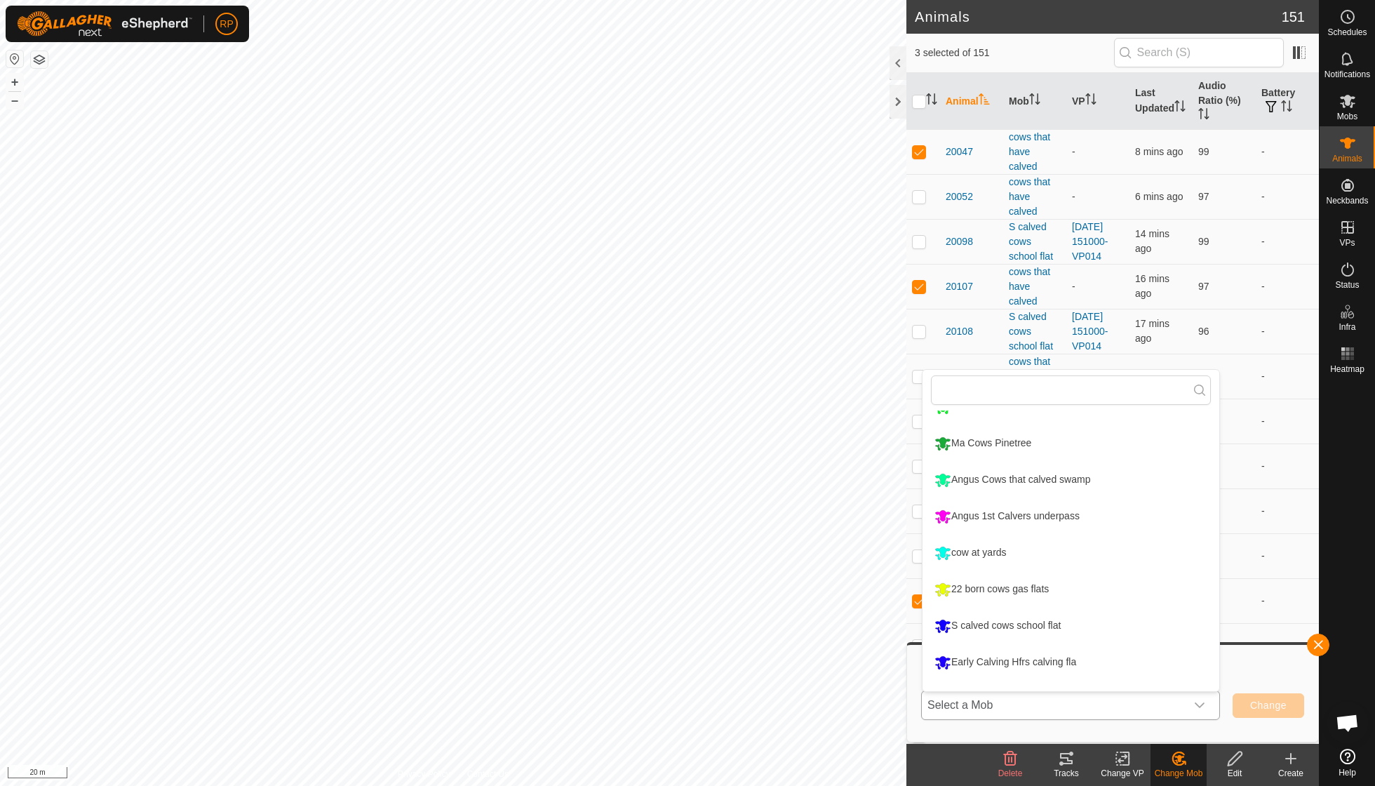
click at [1064, 622] on li "S calved cows school flat" at bounding box center [1071, 625] width 297 height 35
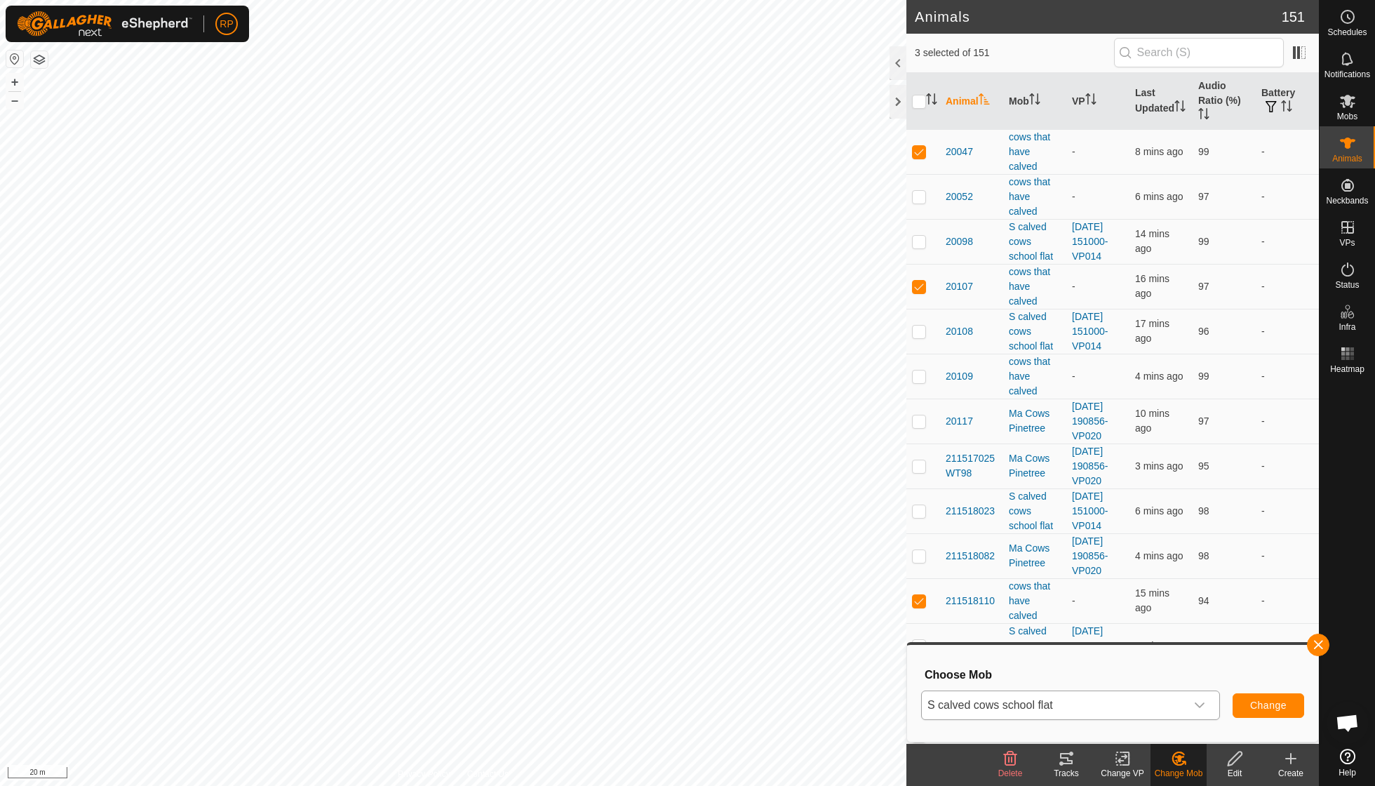
click at [1264, 708] on span "Change" at bounding box center [1268, 705] width 36 height 11
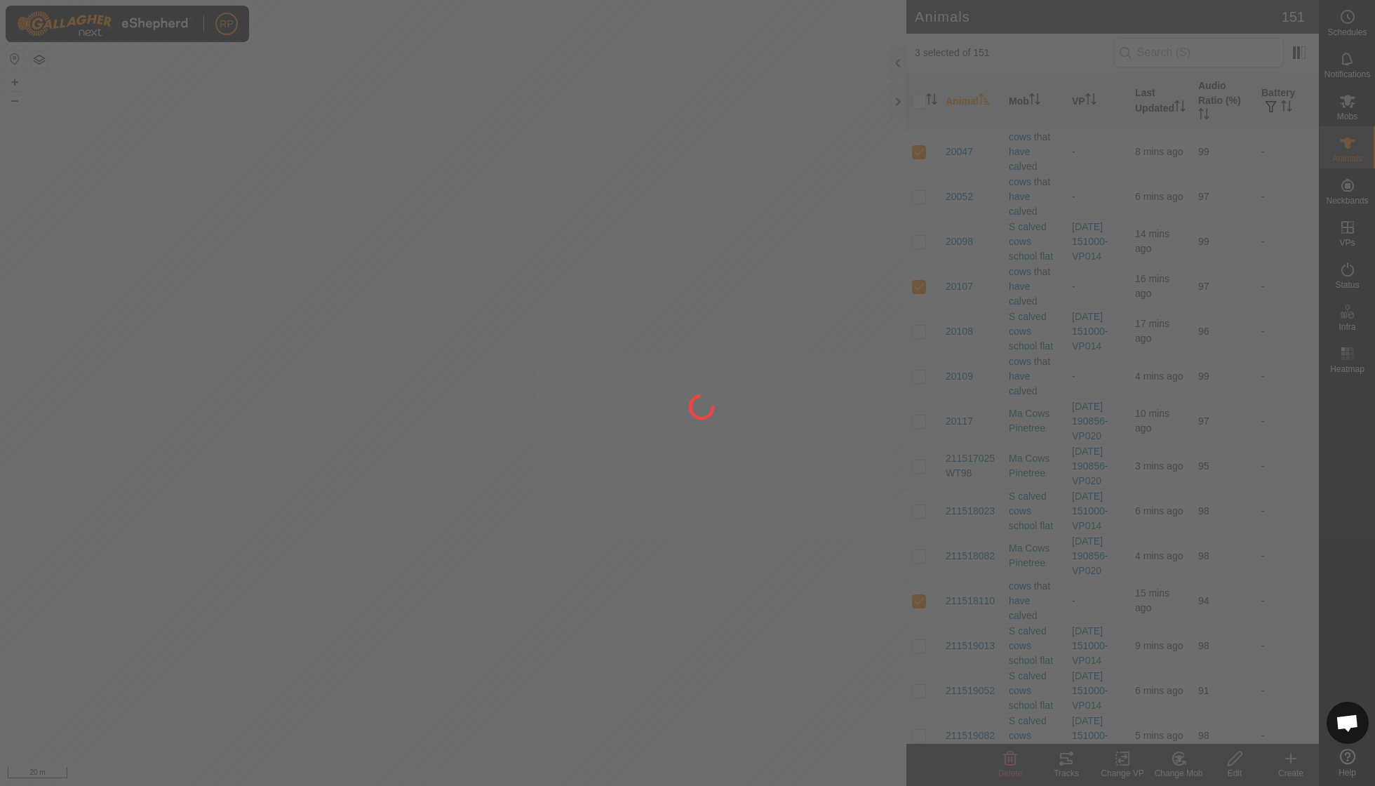
checkbox input "false"
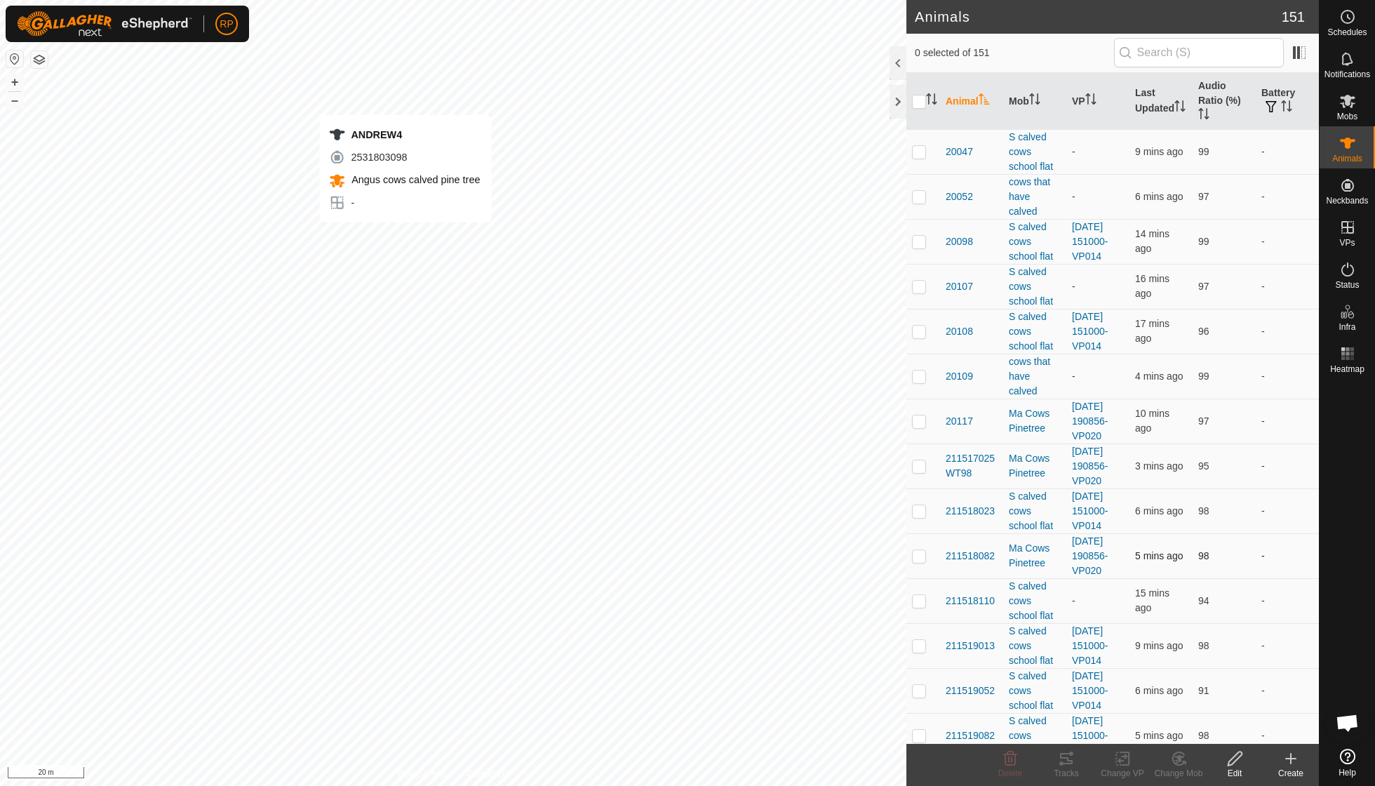
checkbox input "true"
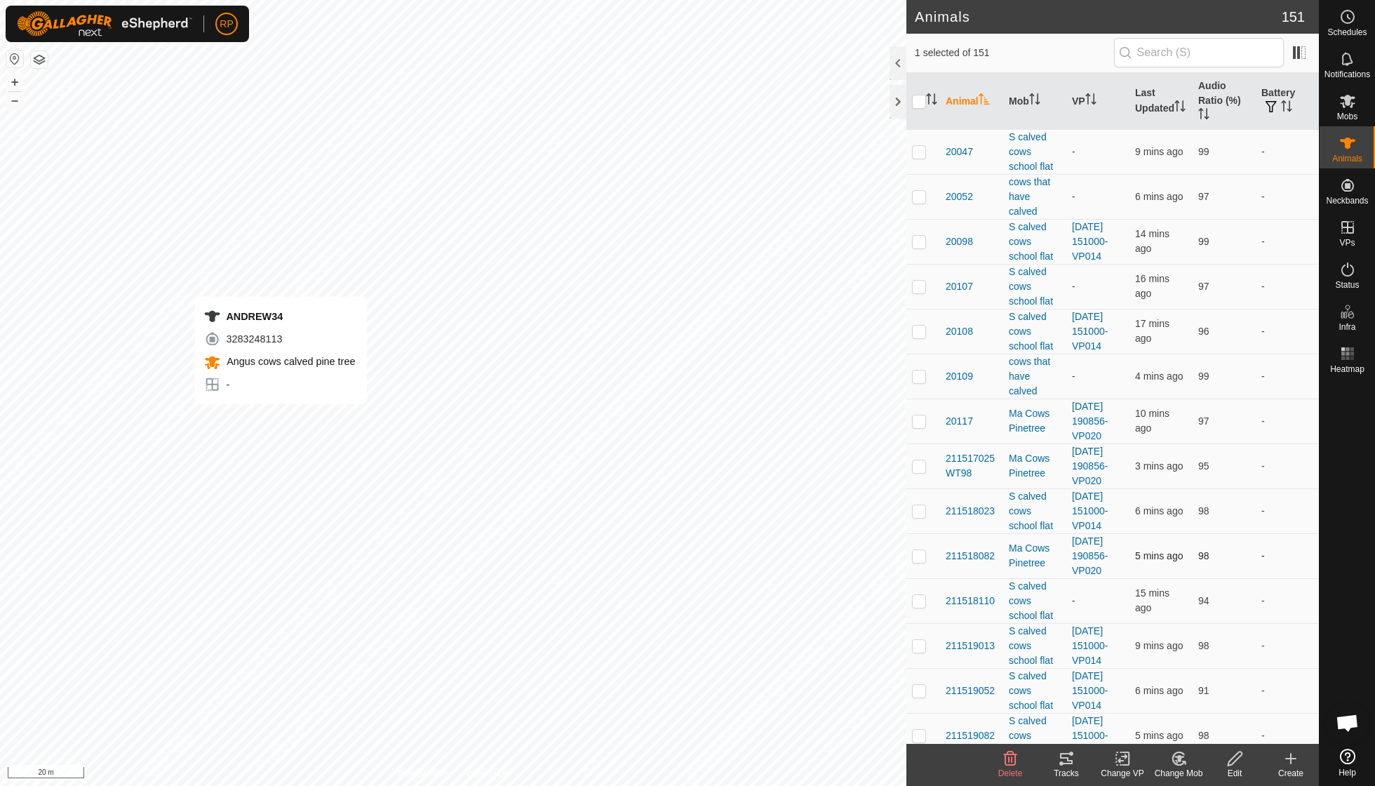
checkbox input "true"
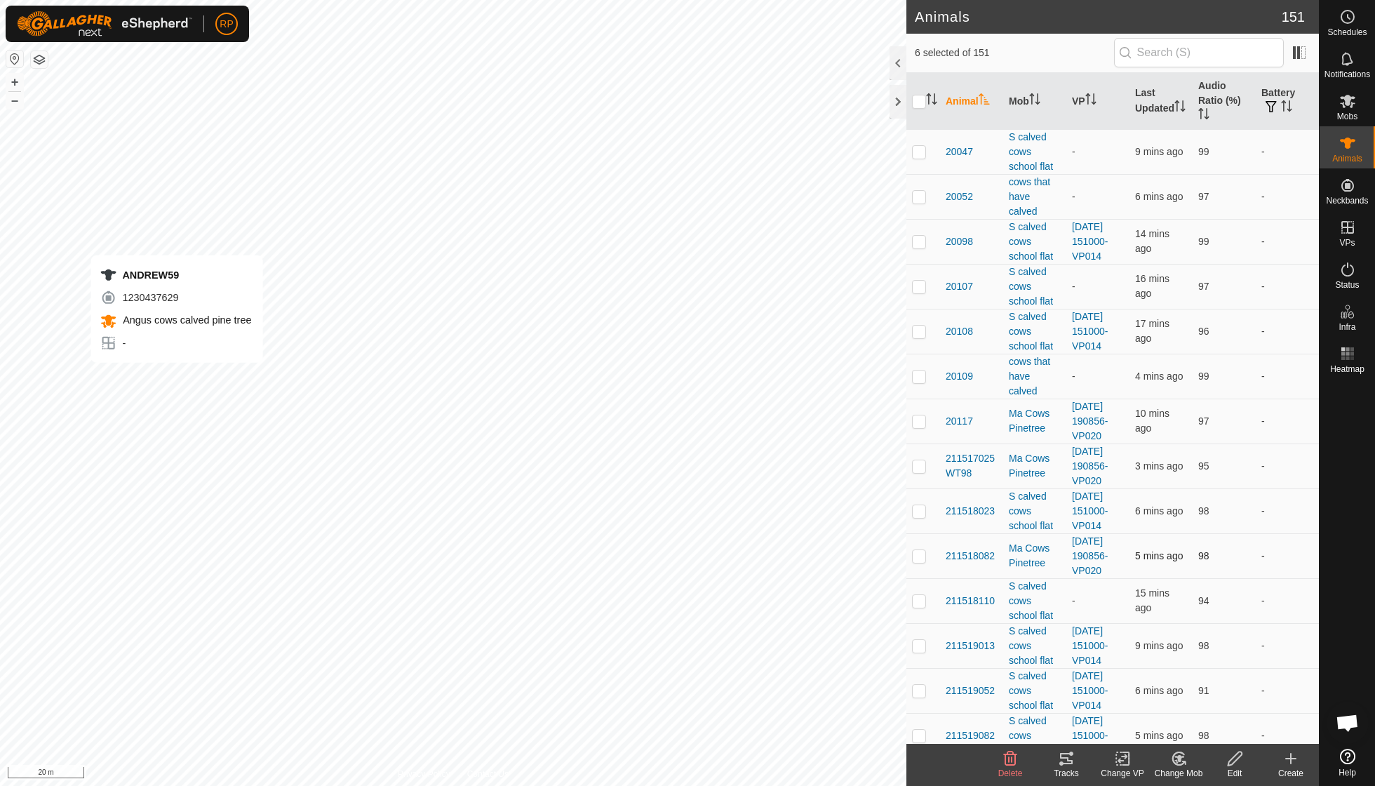
checkbox input "true"
click at [1177, 755] on icon at bounding box center [1179, 758] width 18 height 17
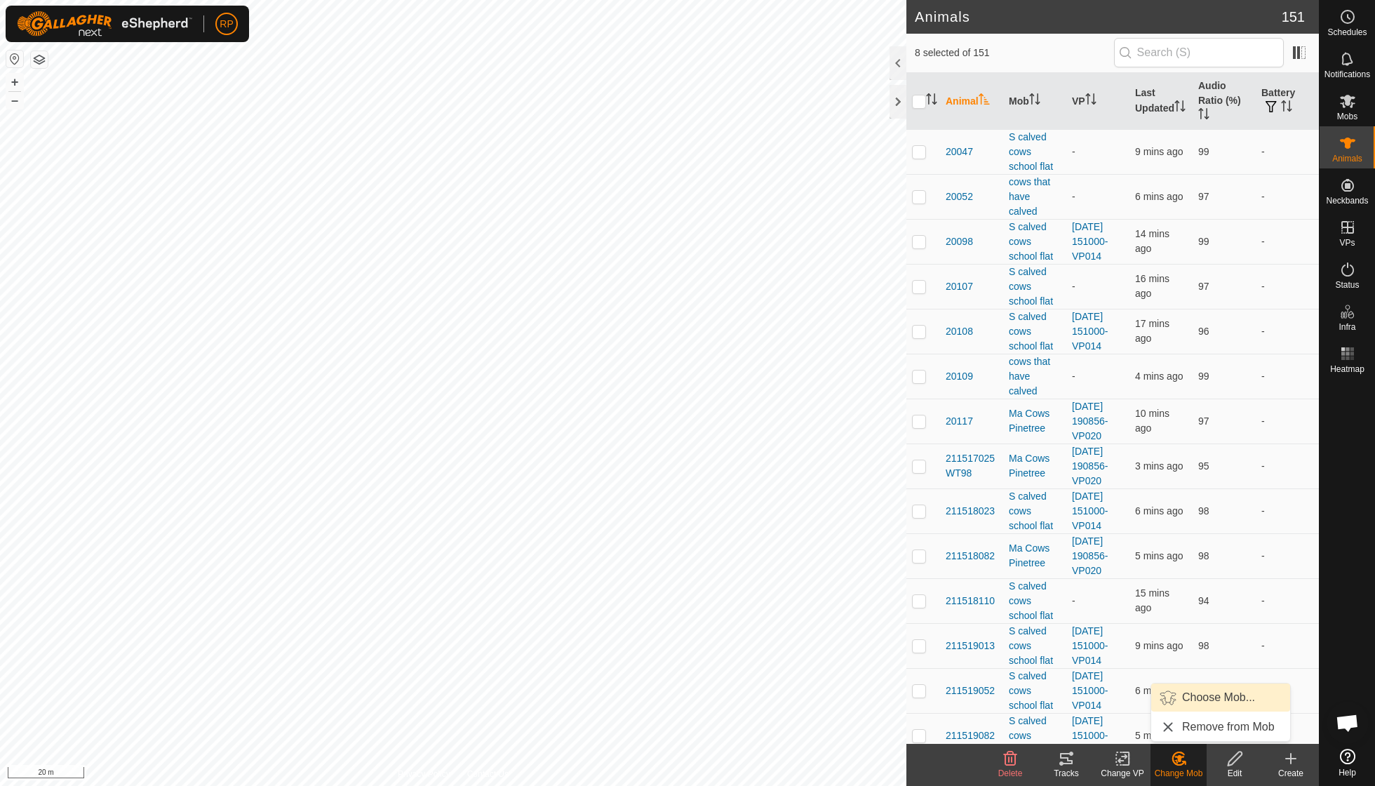
click at [1188, 704] on link "Choose Mob..." at bounding box center [1220, 697] width 139 height 28
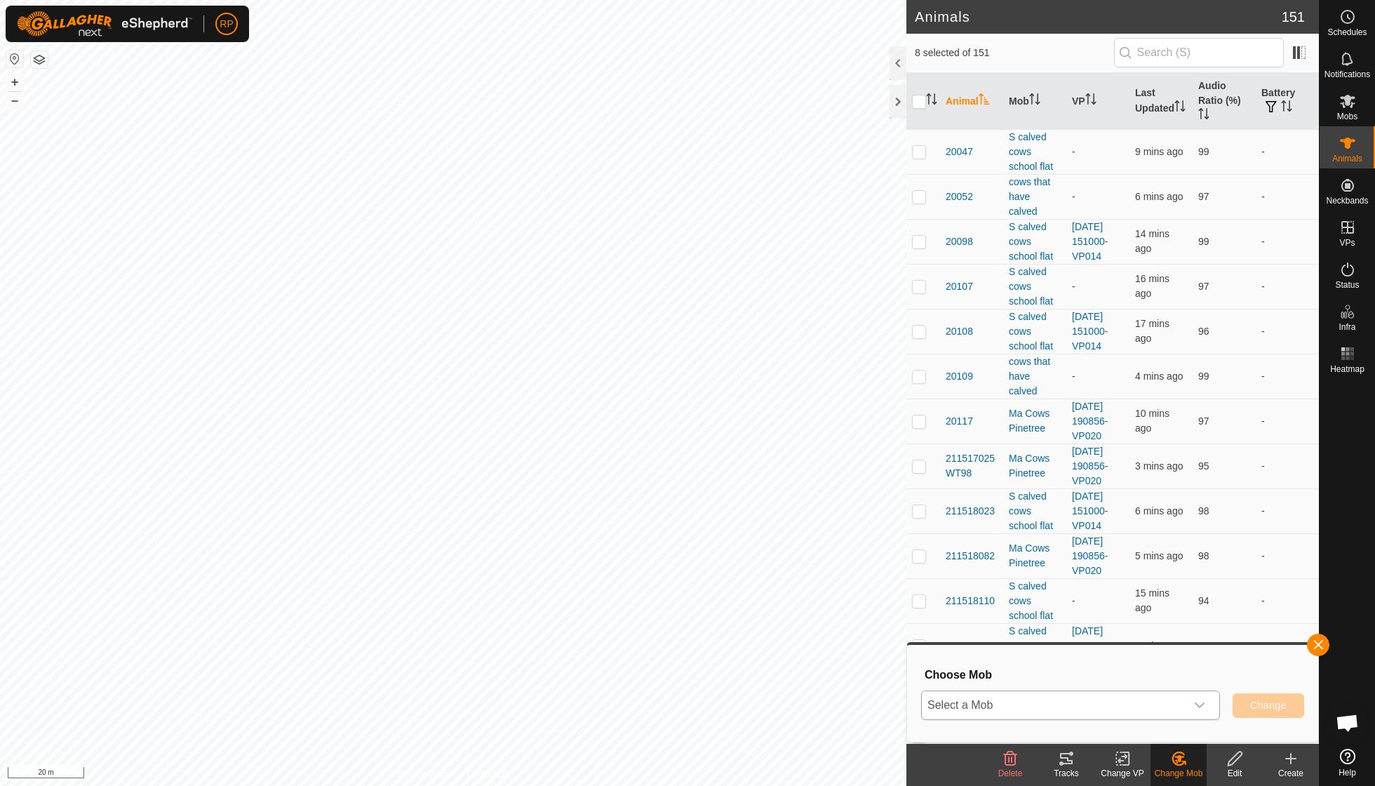
click at [1203, 702] on icon "dropdown trigger" at bounding box center [1199, 705] width 11 height 11
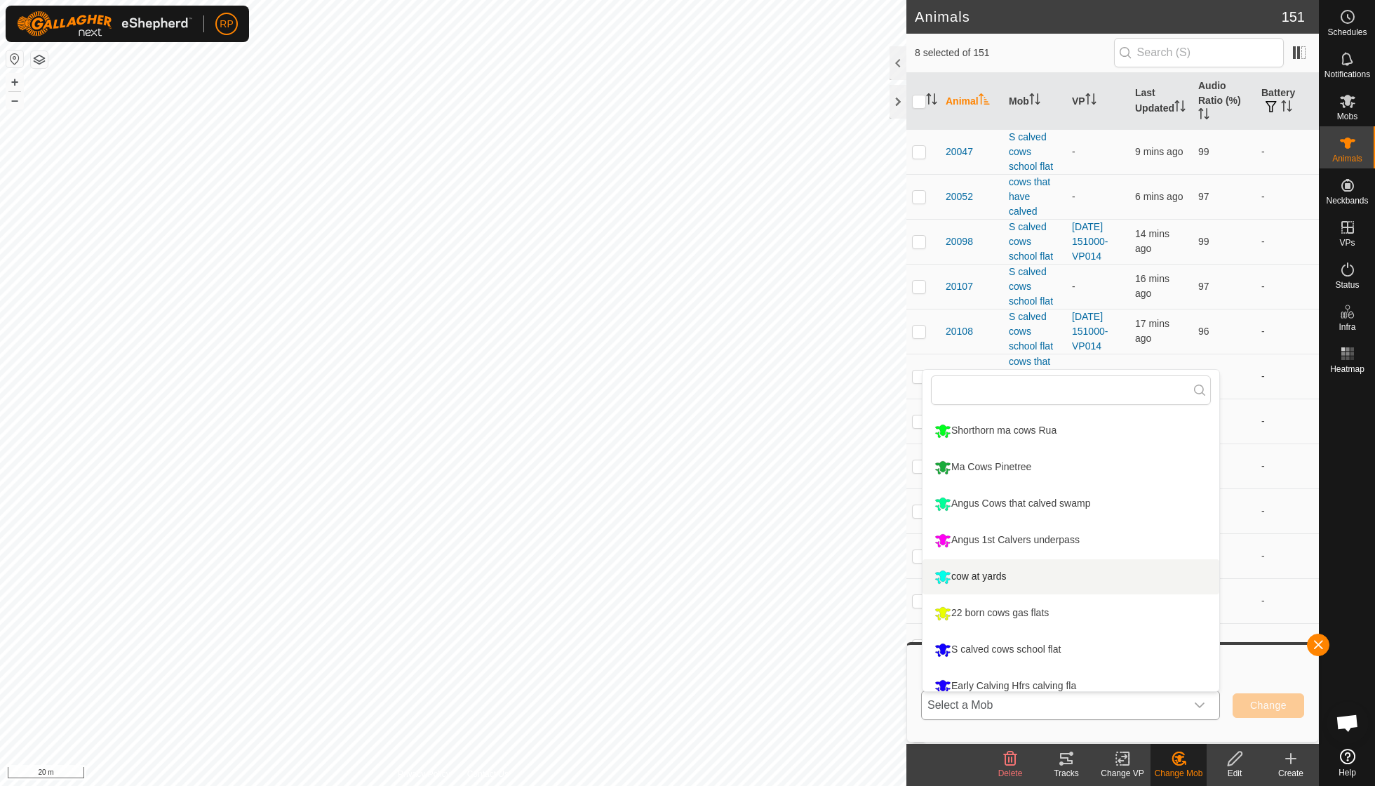
scroll to position [77, 0]
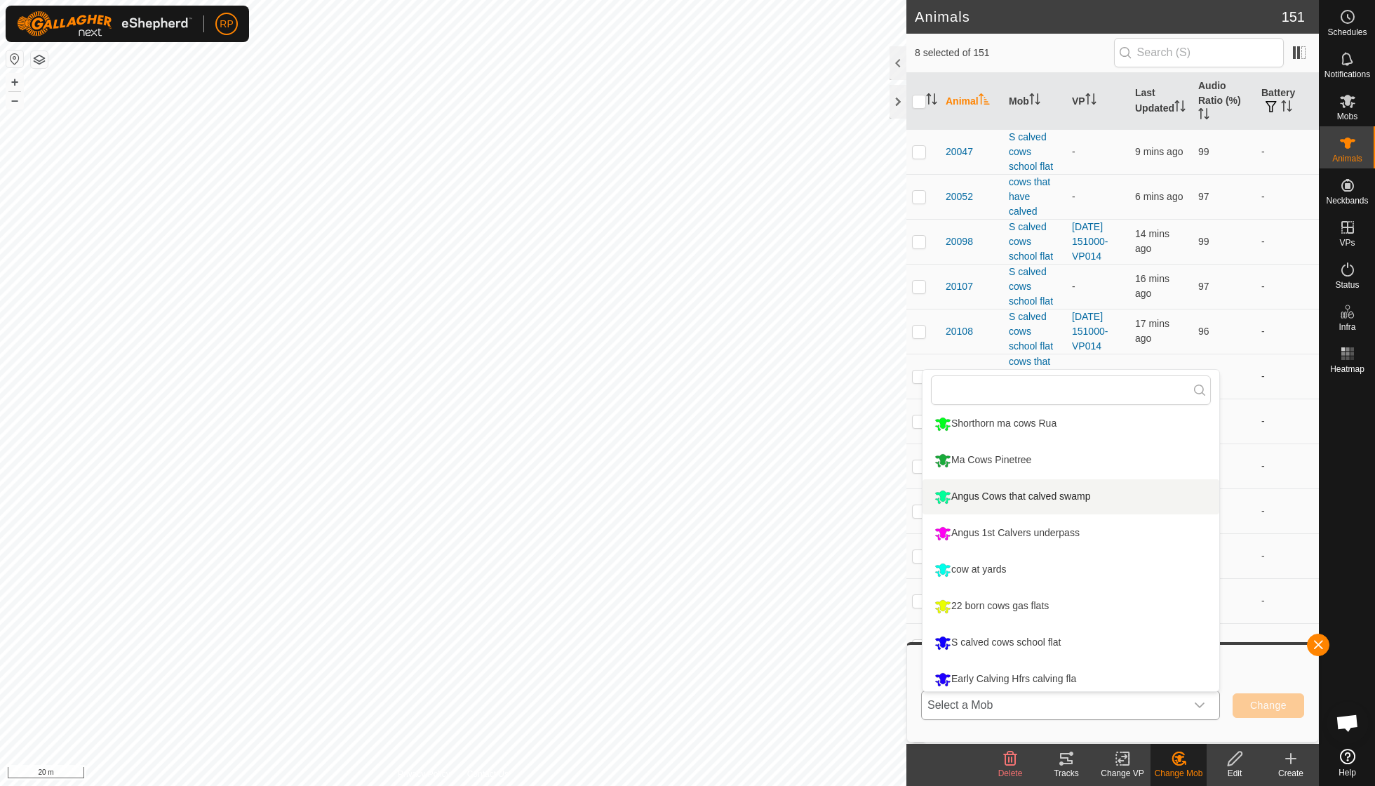
click at [1055, 497] on li "Angus Cows that calved swamp" at bounding box center [1071, 496] width 297 height 35
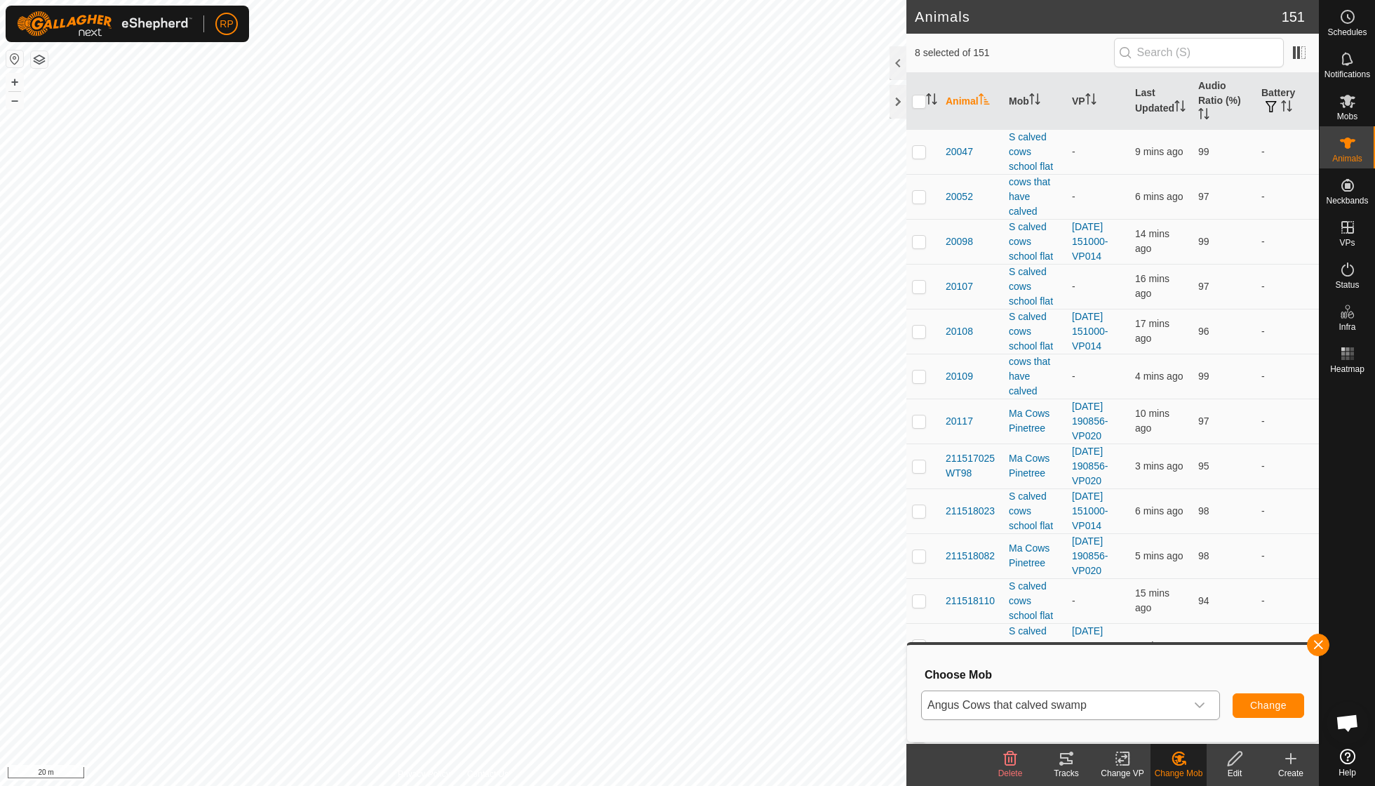
click at [1260, 705] on span "Change" at bounding box center [1268, 705] width 36 height 11
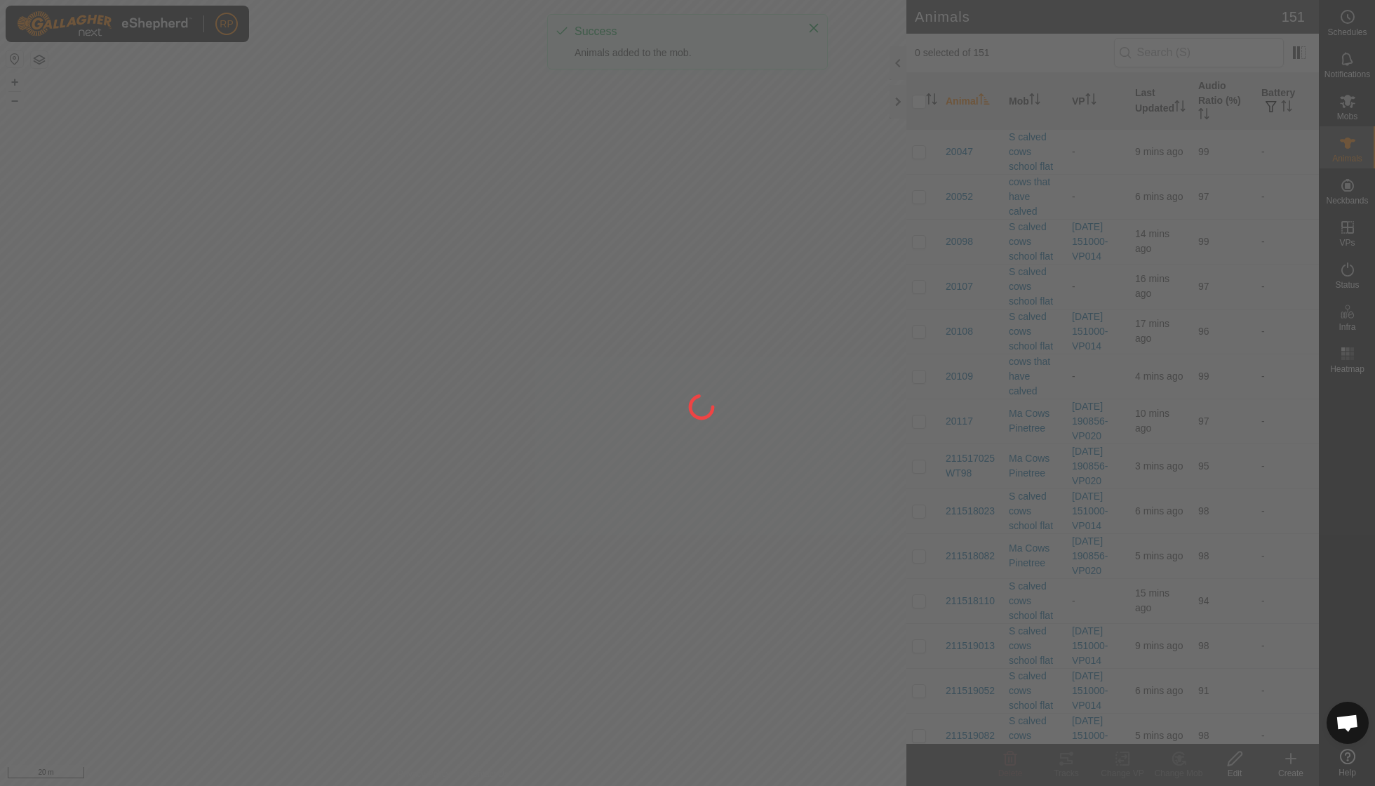
checkbox input "false"
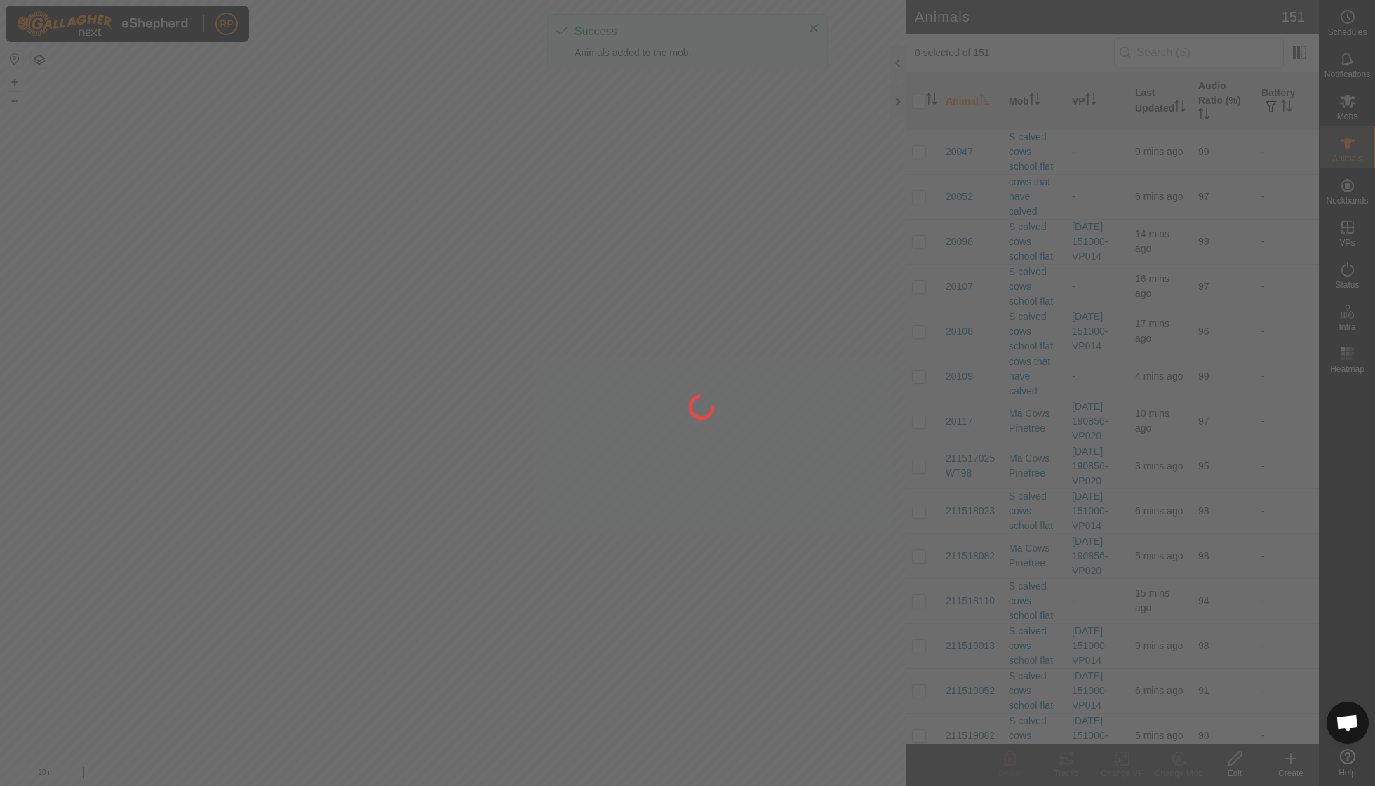
checkbox input "false"
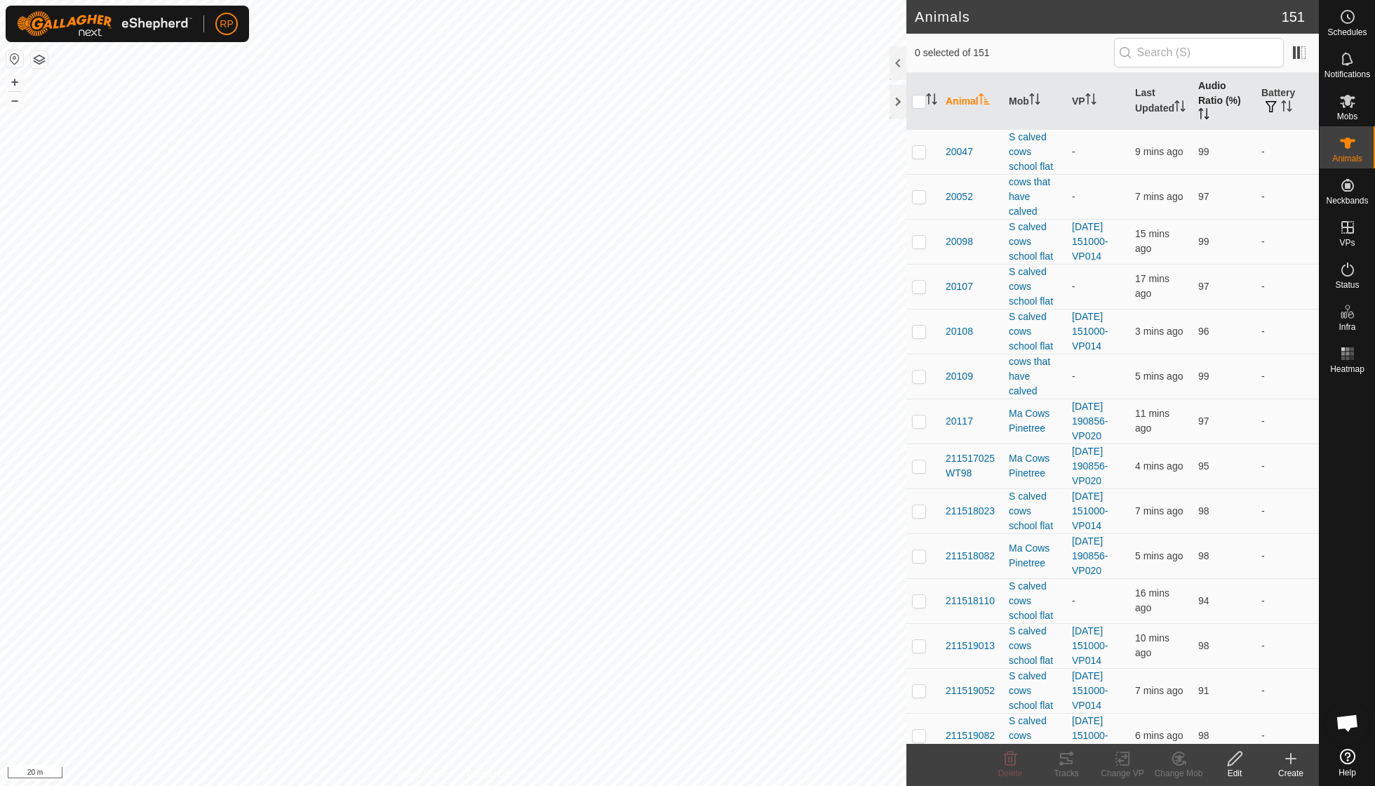
click at [1207, 108] on icon "Activate to sort" at bounding box center [1203, 113] width 11 height 11
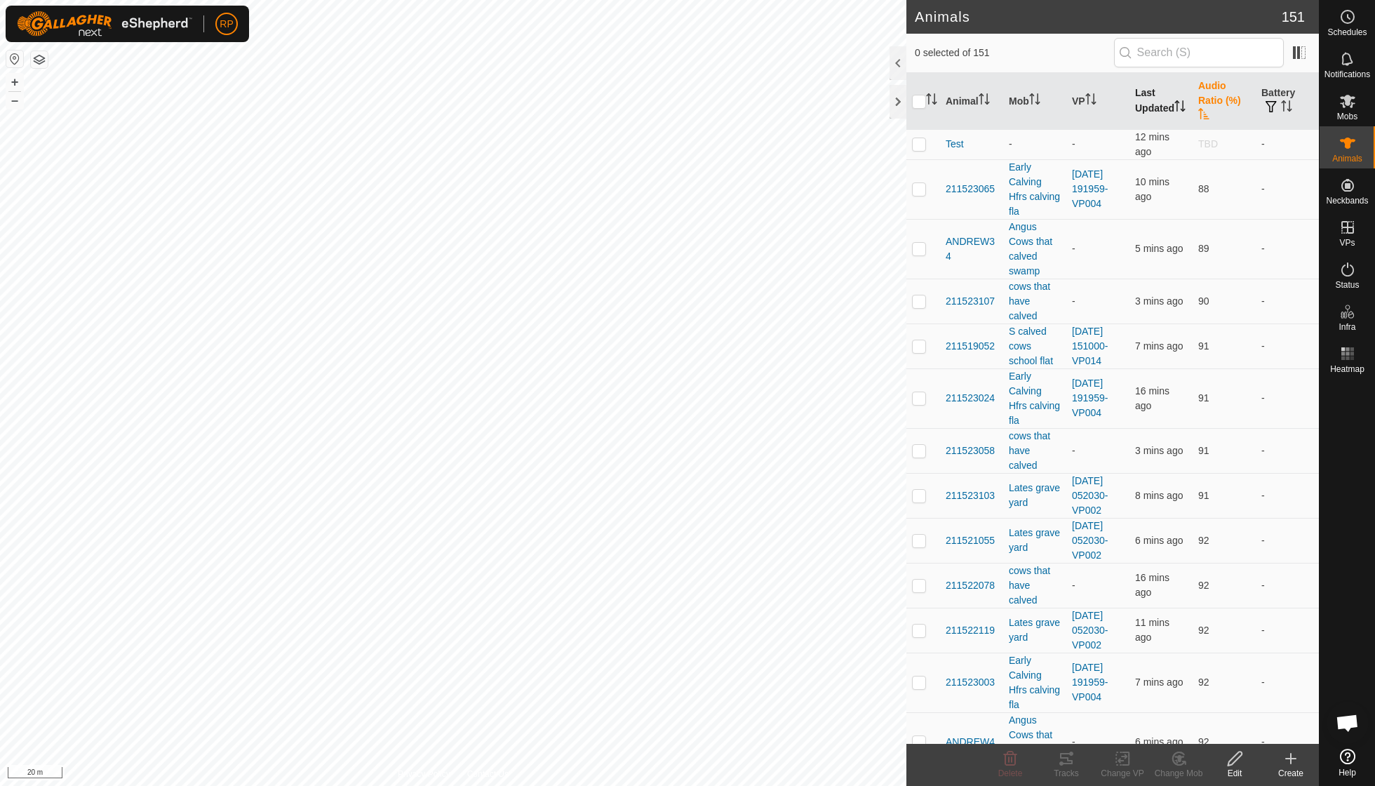
click at [1175, 107] on icon "Activate to sort" at bounding box center [1180, 105] width 11 height 11
